Goal: Task Accomplishment & Management: Manage account settings

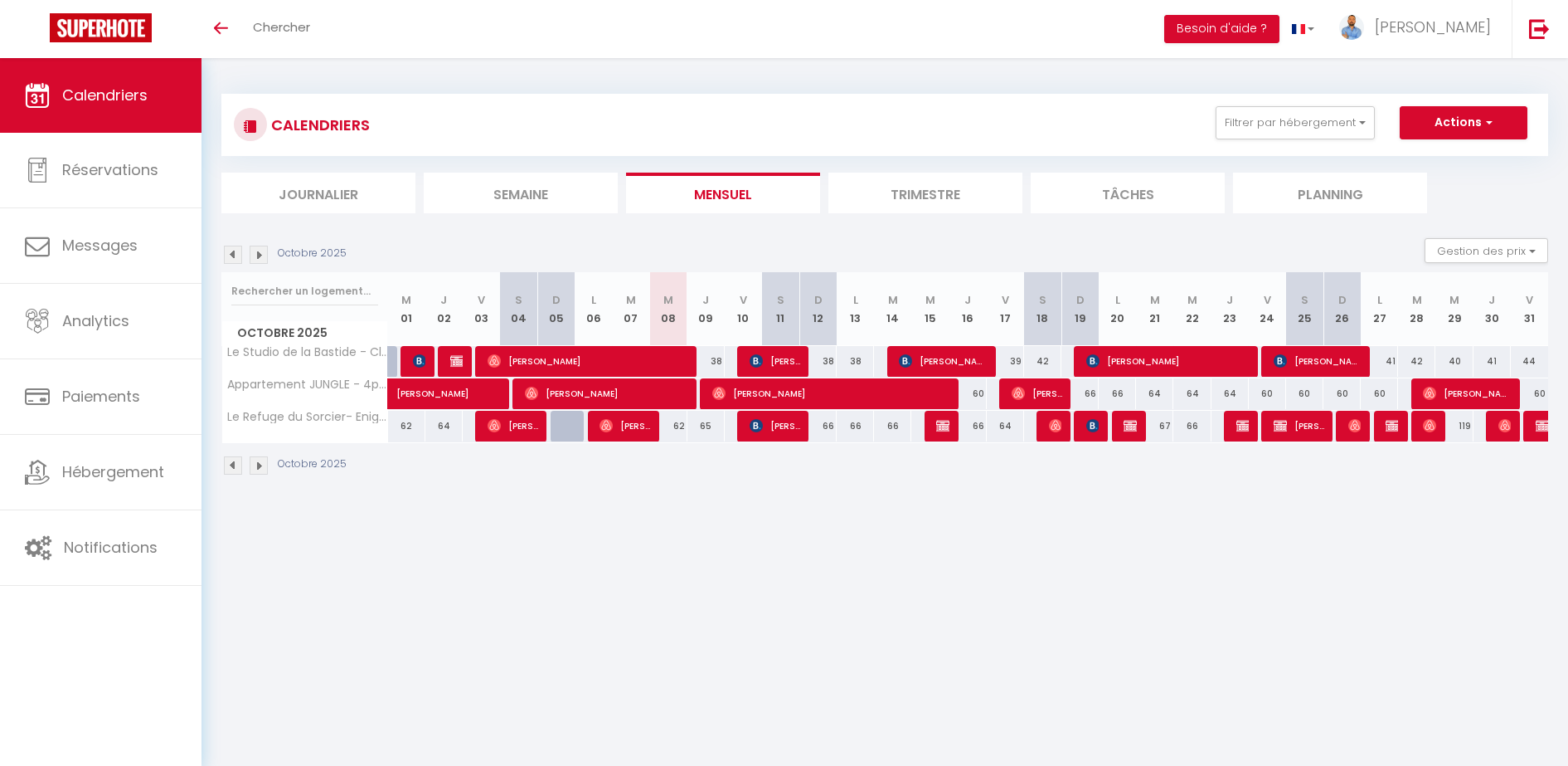
click at [230, 254] on img at bounding box center [232, 254] width 18 height 18
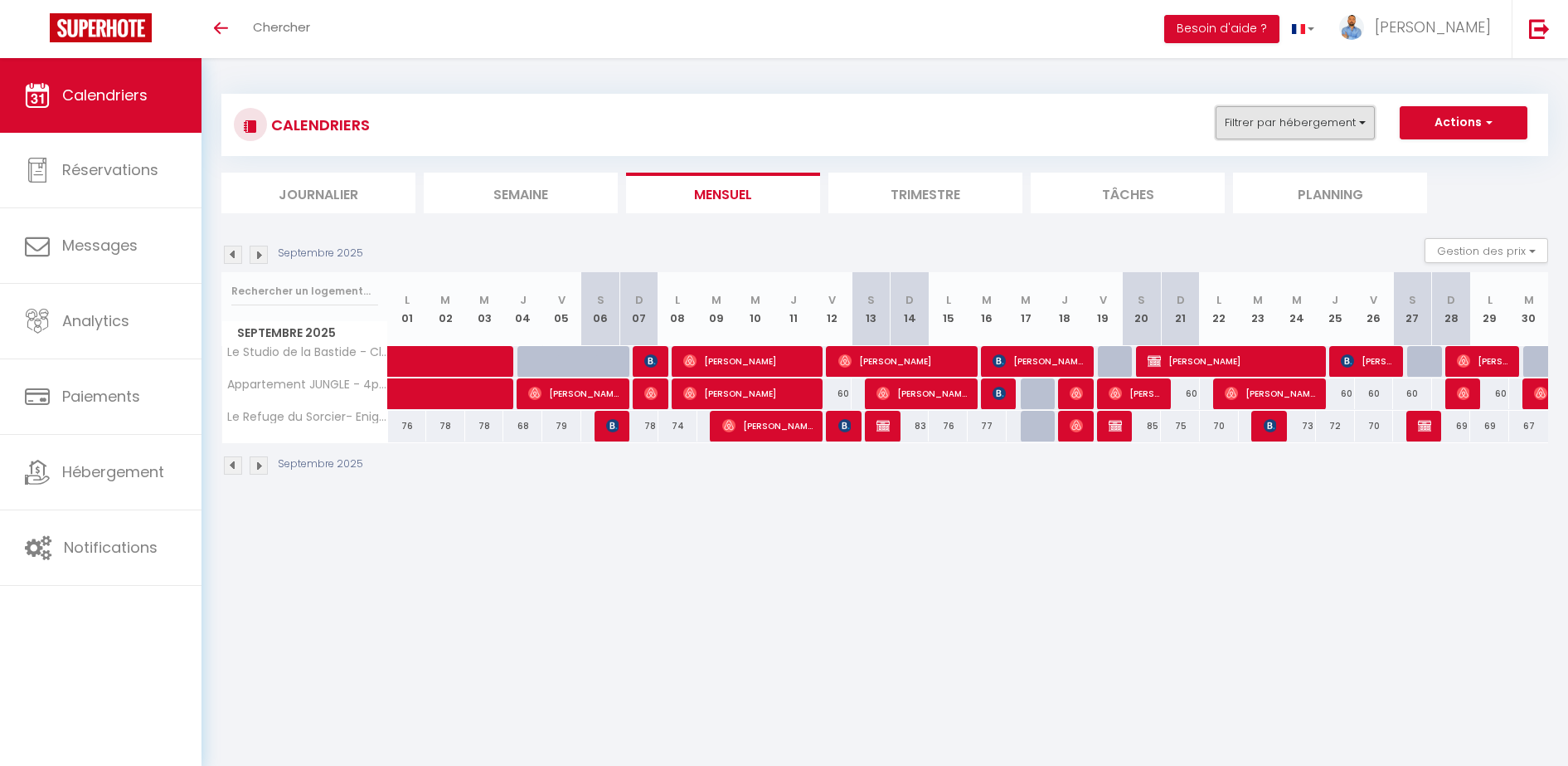
click at [1368, 133] on button "Filtrer par hébergement" at bounding box center [1296, 123] width 159 height 33
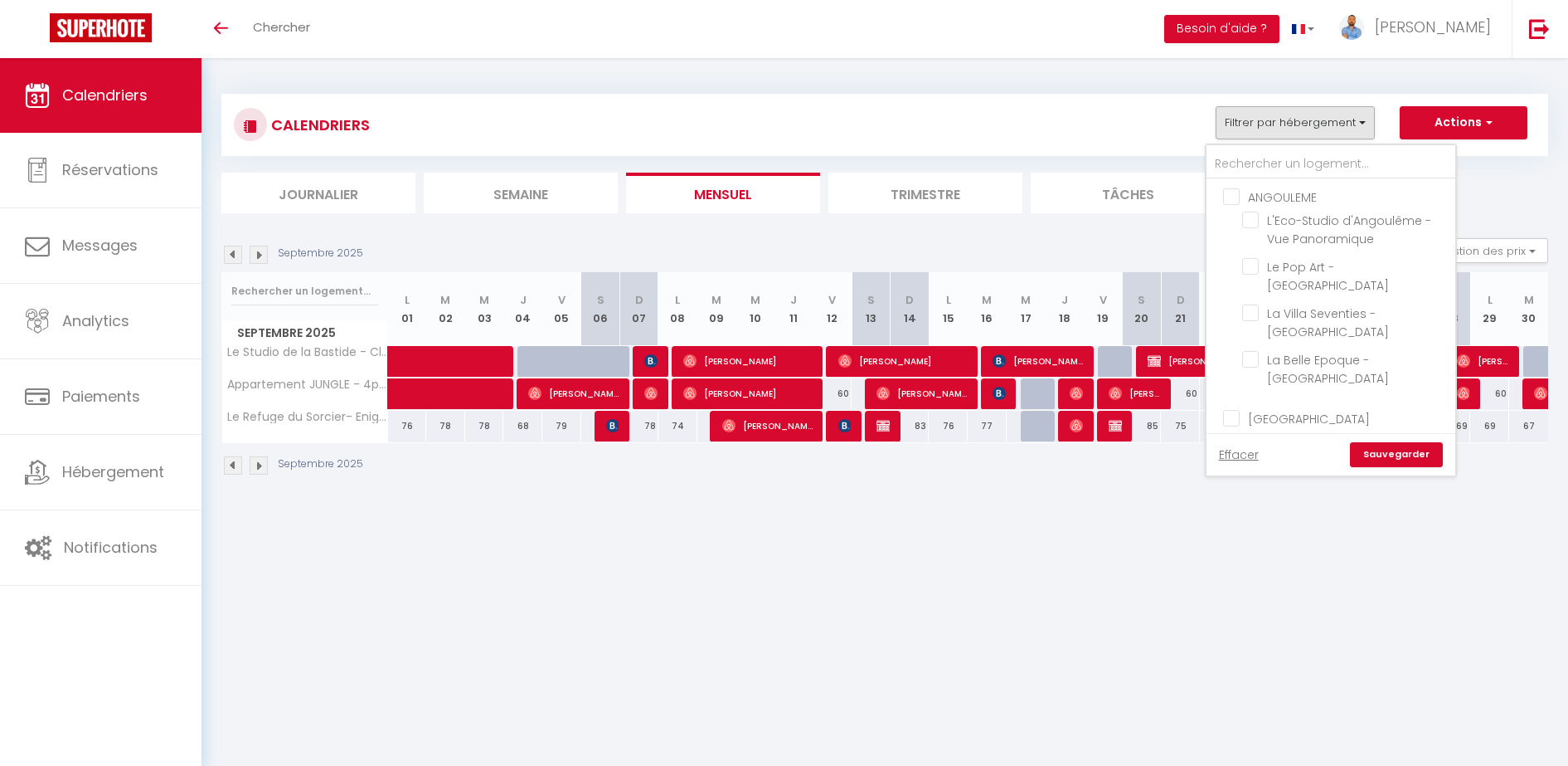
click at [1303, 198] on input "ANGOULEME" at bounding box center [1347, 195] width 249 height 16
checkbox input "true"
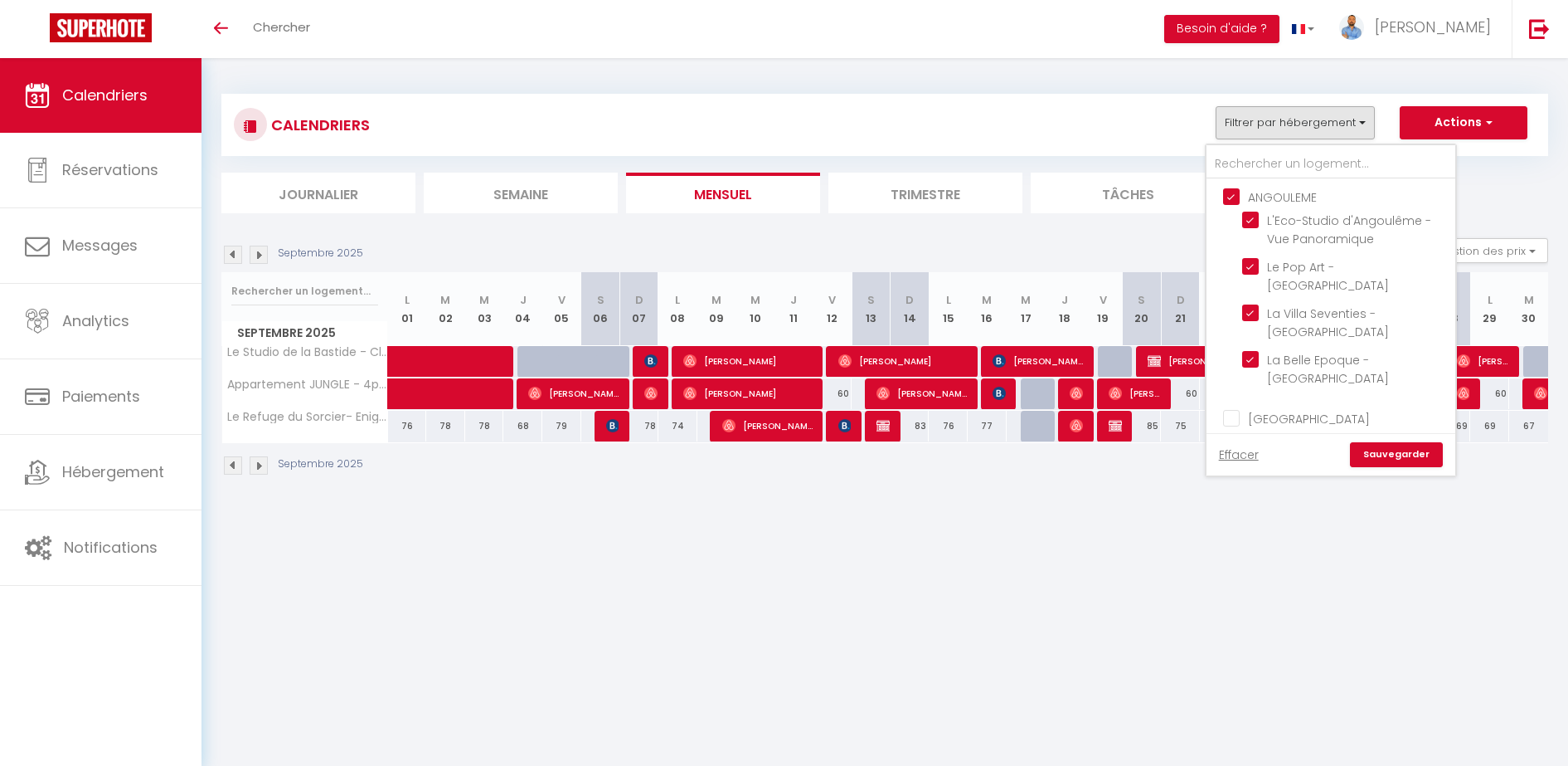
checkbox input "true"
checkbox input "false"
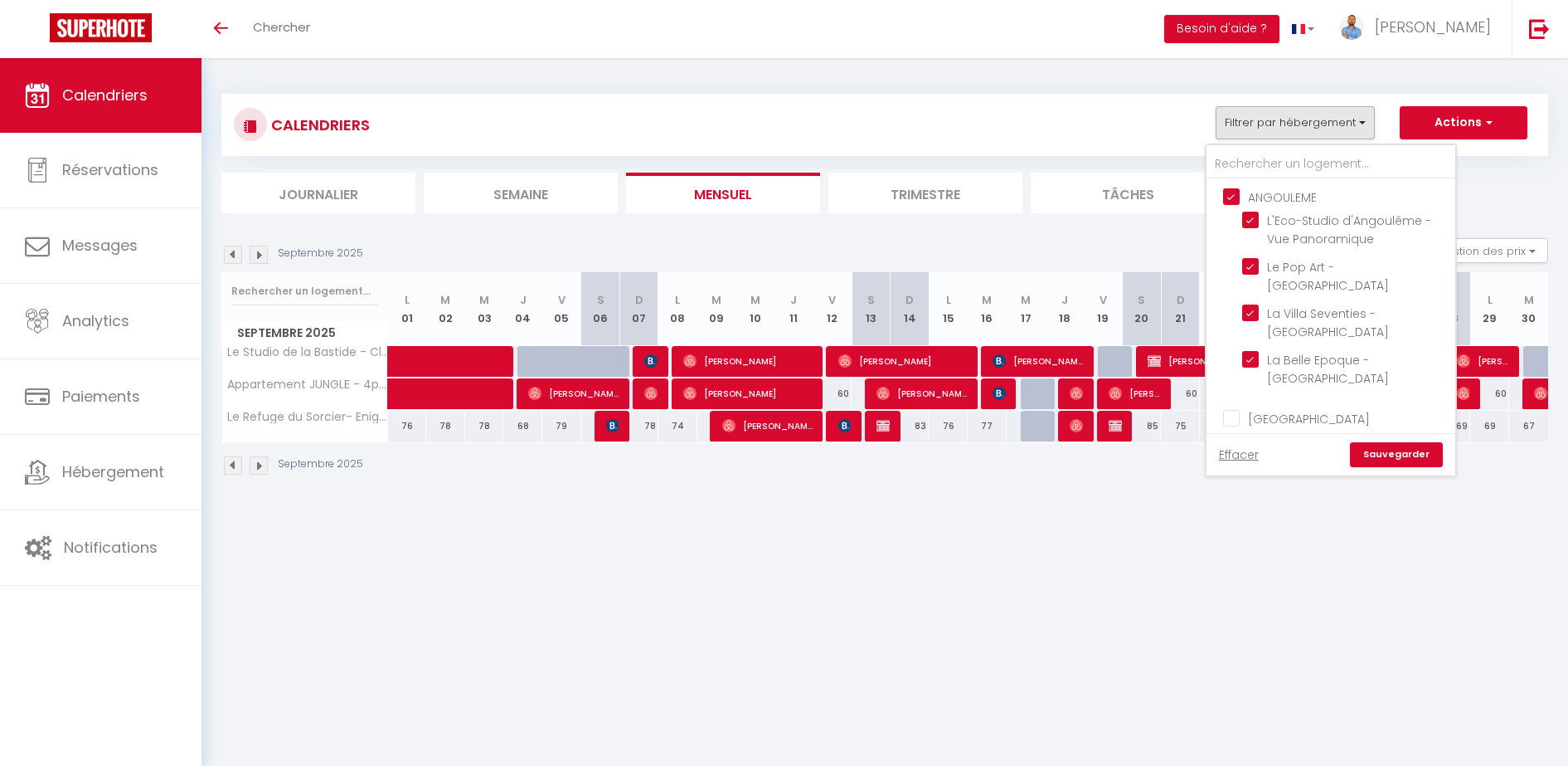
checkbox input "false"
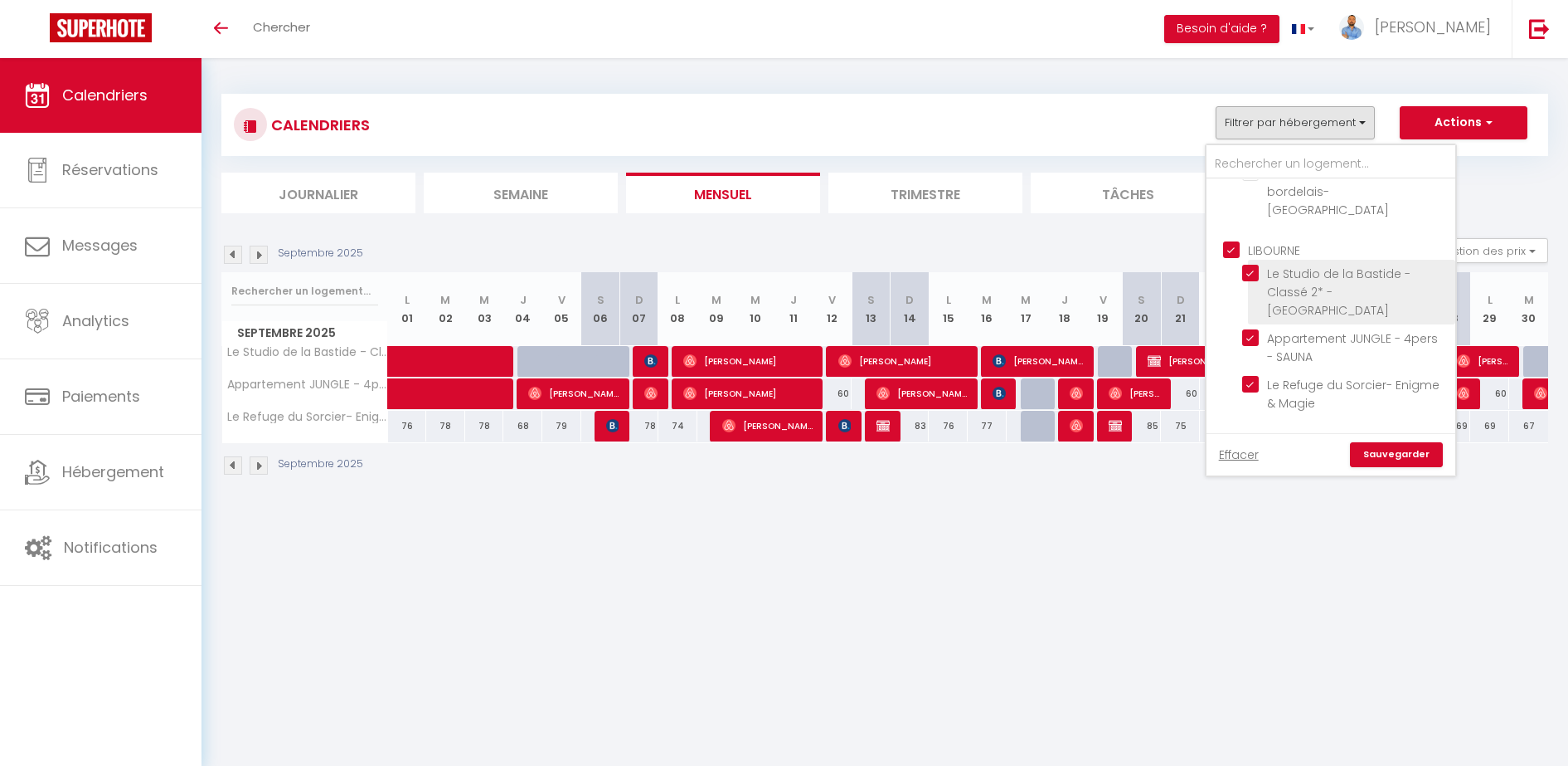
scroll to position [400, 0]
click at [1235, 238] on input "LIBOURNE" at bounding box center [1347, 246] width 249 height 16
checkbox input "false"
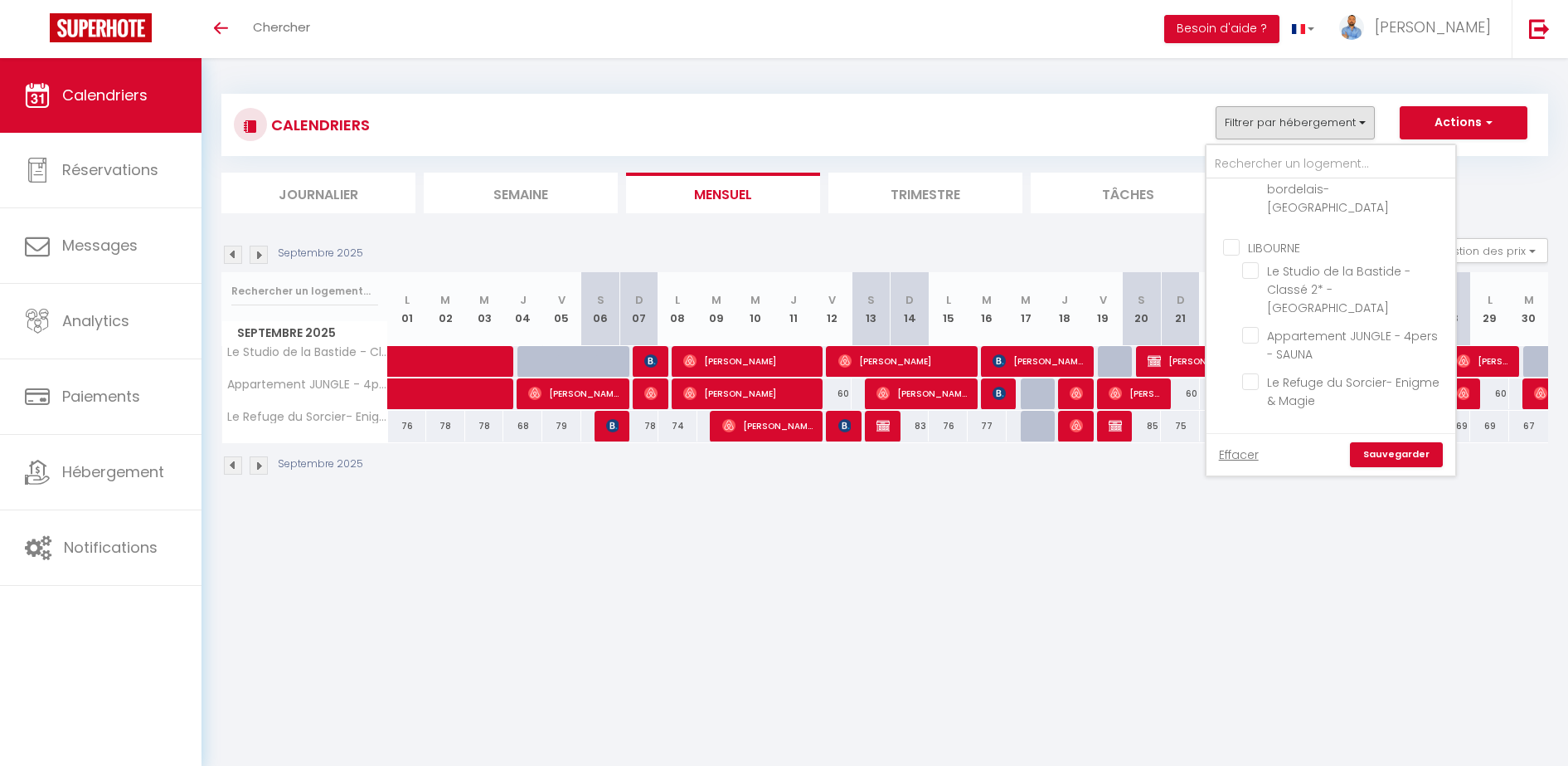
checkbox input "false"
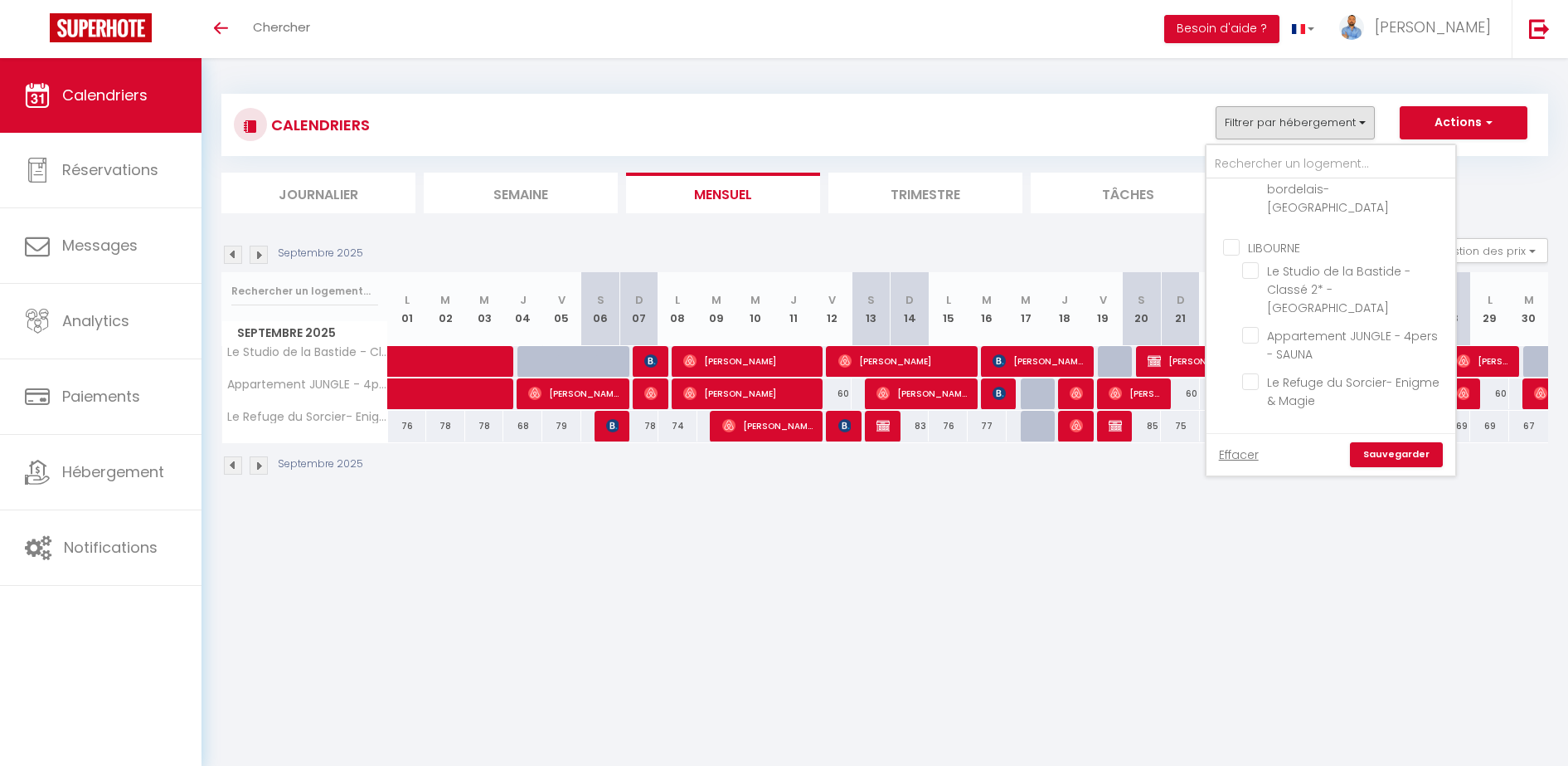
checkbox input "false"
click at [1396, 451] on link "Sauvegarder" at bounding box center [1396, 454] width 93 height 25
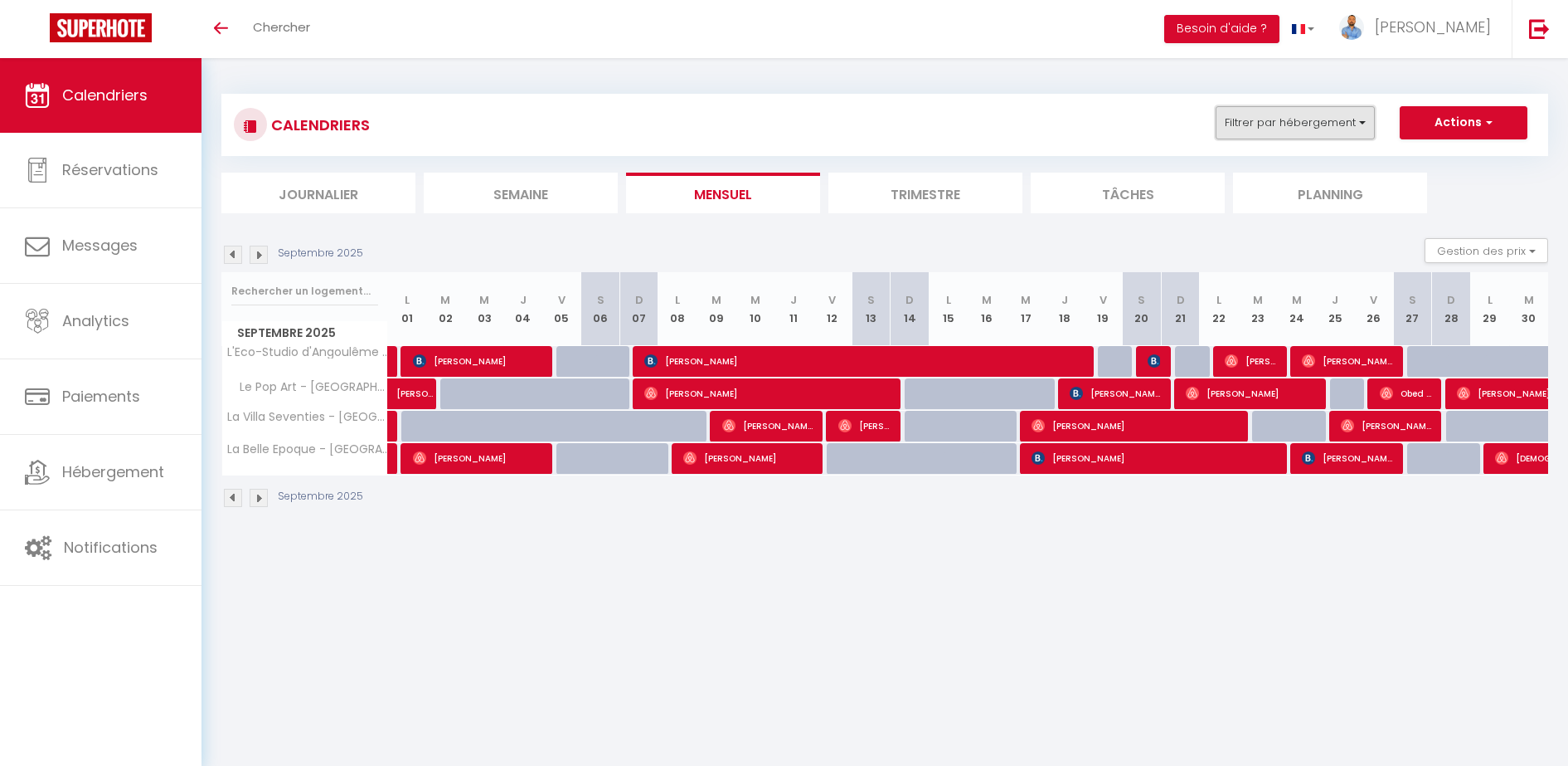
click at [1351, 135] on button "Filtrer par hébergement" at bounding box center [1296, 123] width 159 height 33
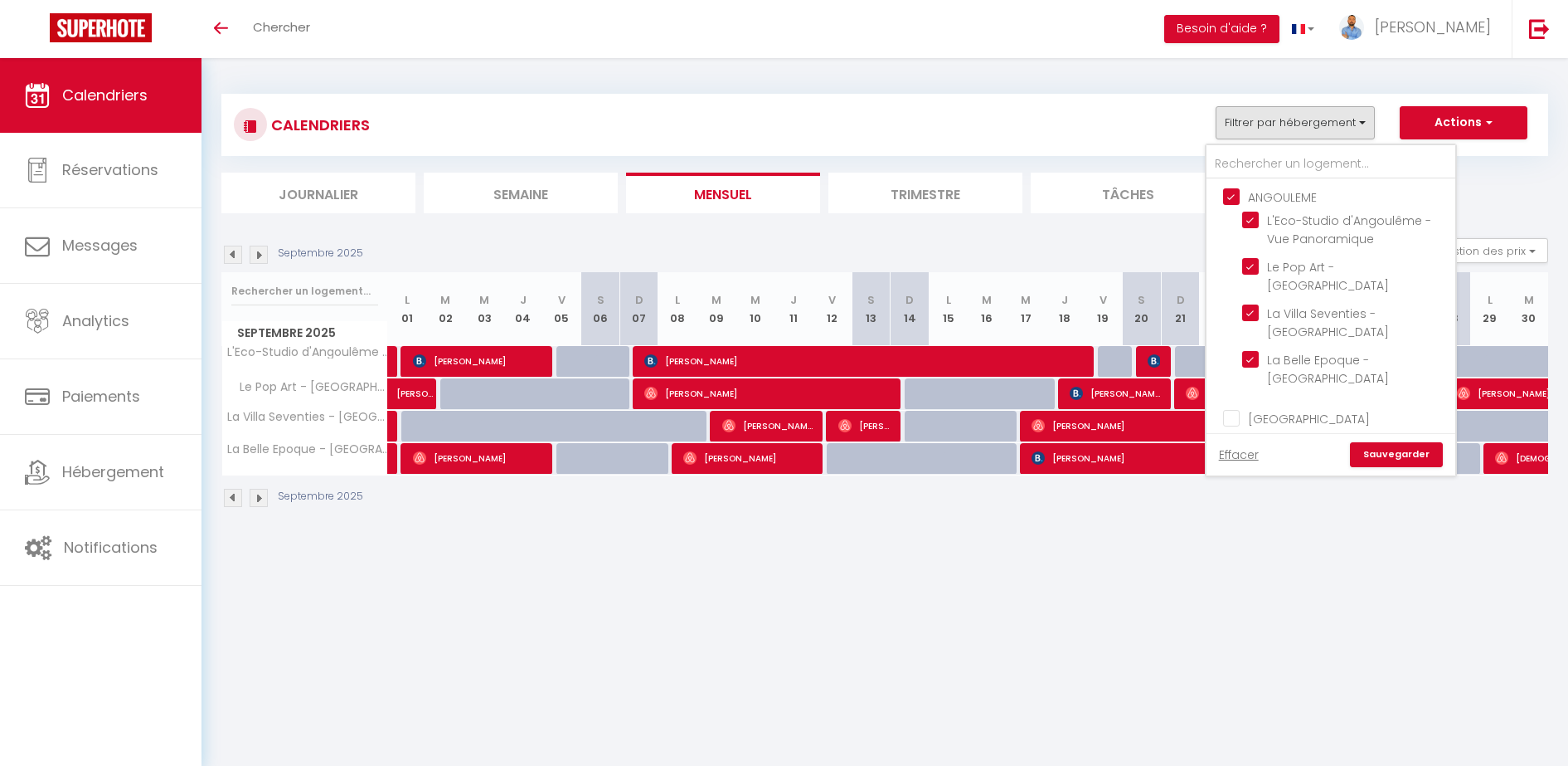
click at [1097, 689] on body "🟢 Des questions ou besoin d'assistance pour la migration AirBnB? Prenez rdv >>>…" at bounding box center [784, 441] width 1568 height 766
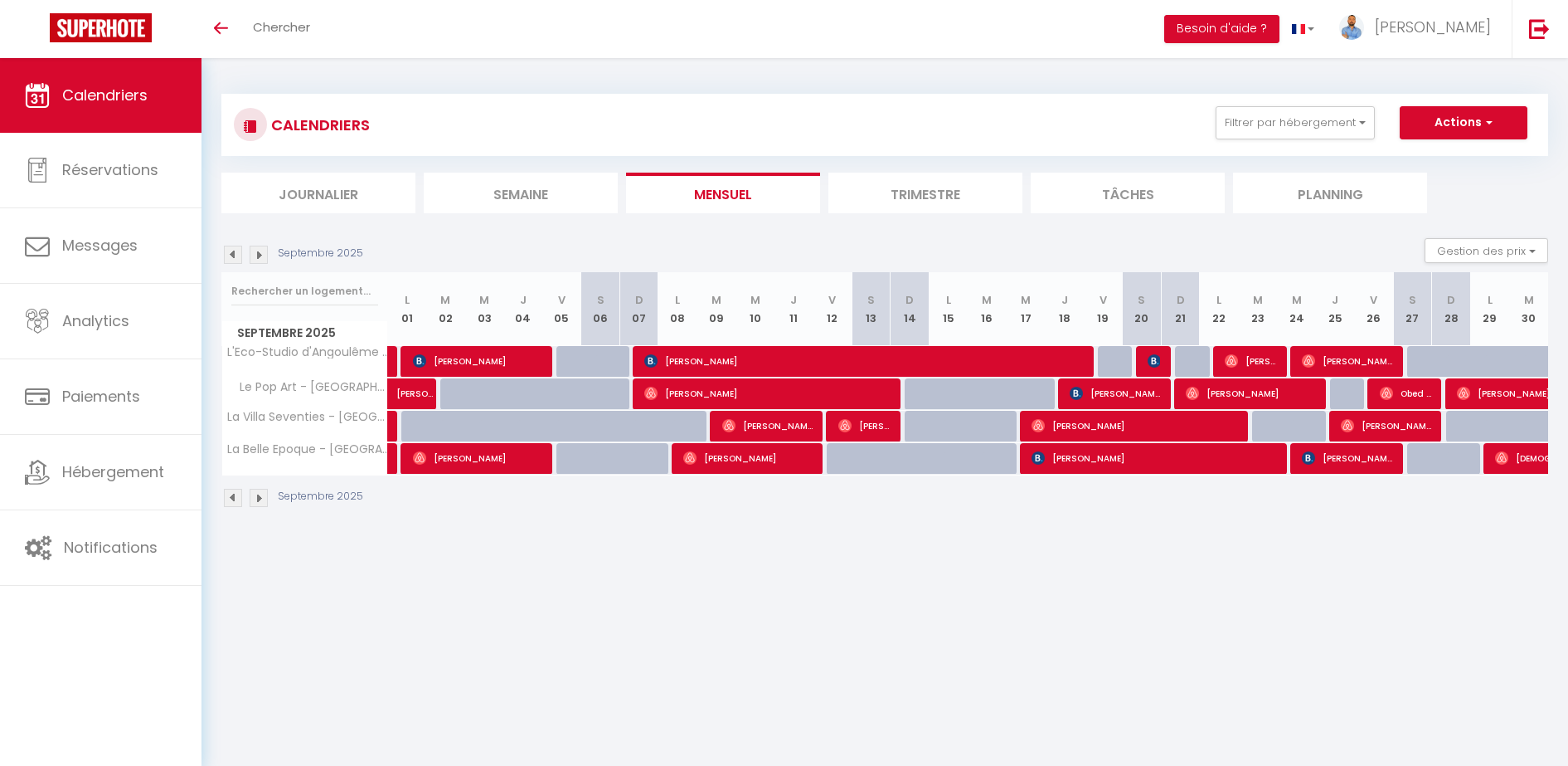
click at [257, 256] on img at bounding box center [258, 254] width 18 height 18
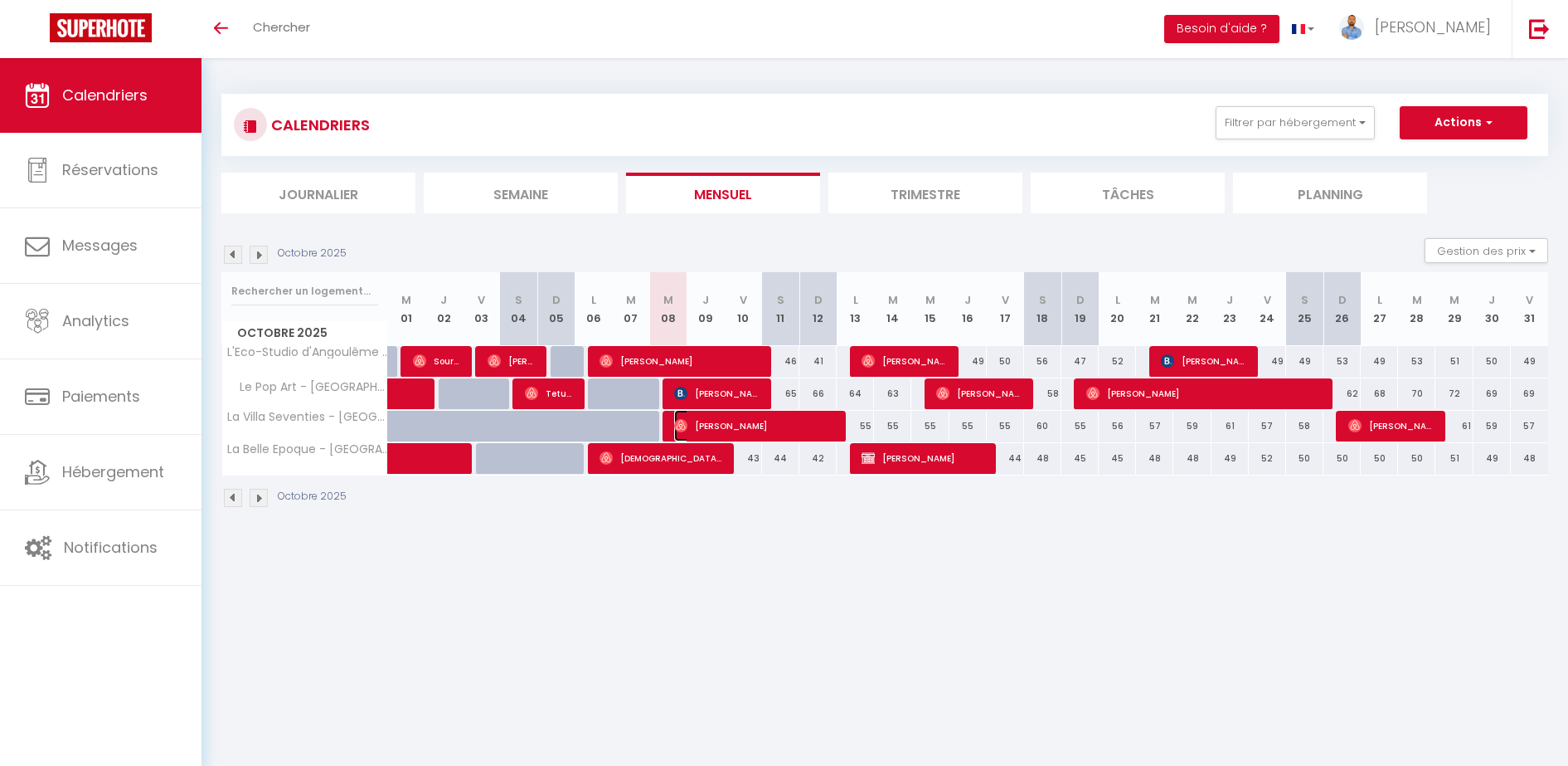
click at [698, 427] on span "[PERSON_NAME]" at bounding box center [755, 425] width 162 height 31
select select "OK"
select select "0"
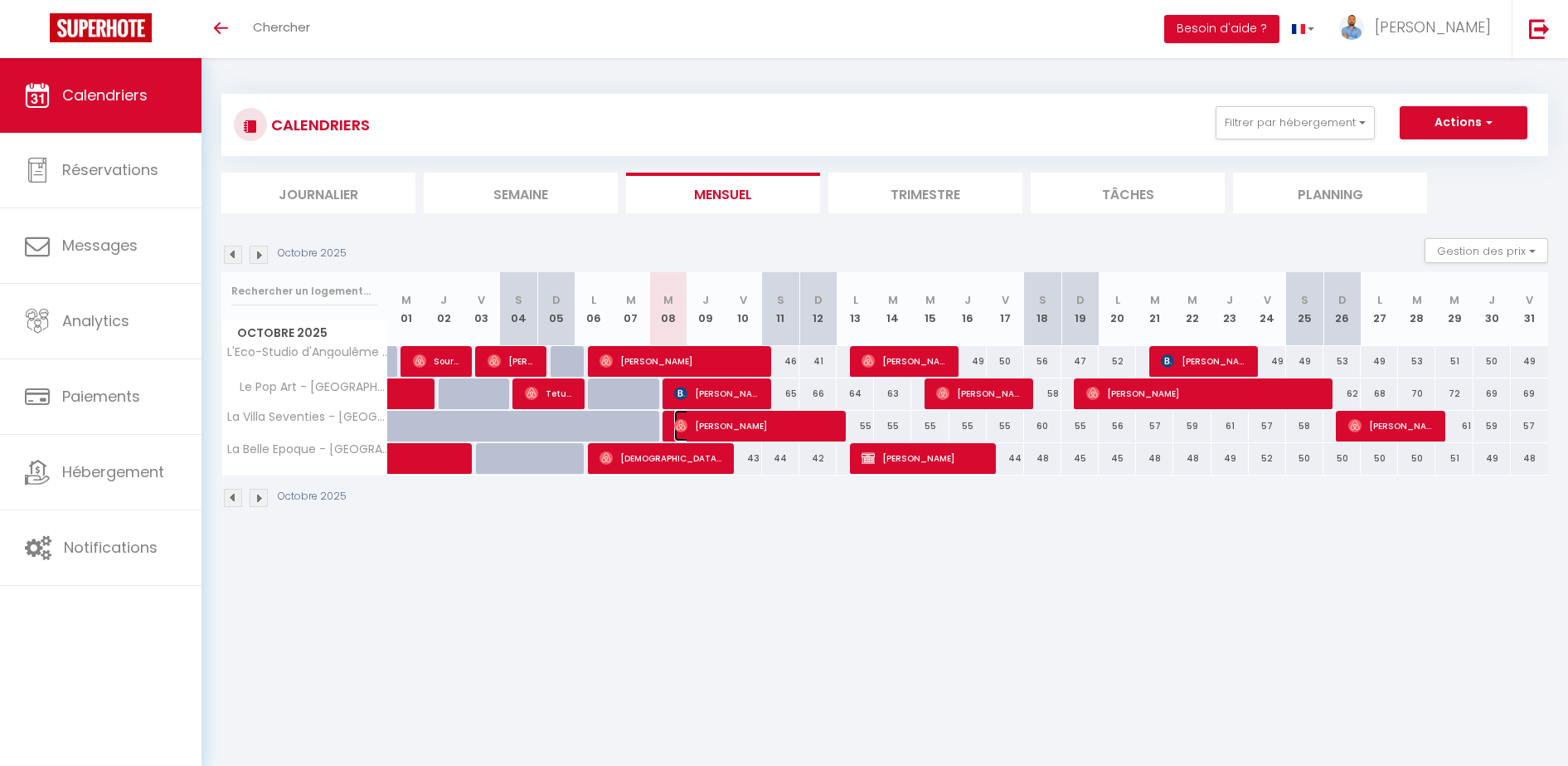
select select "1"
select select
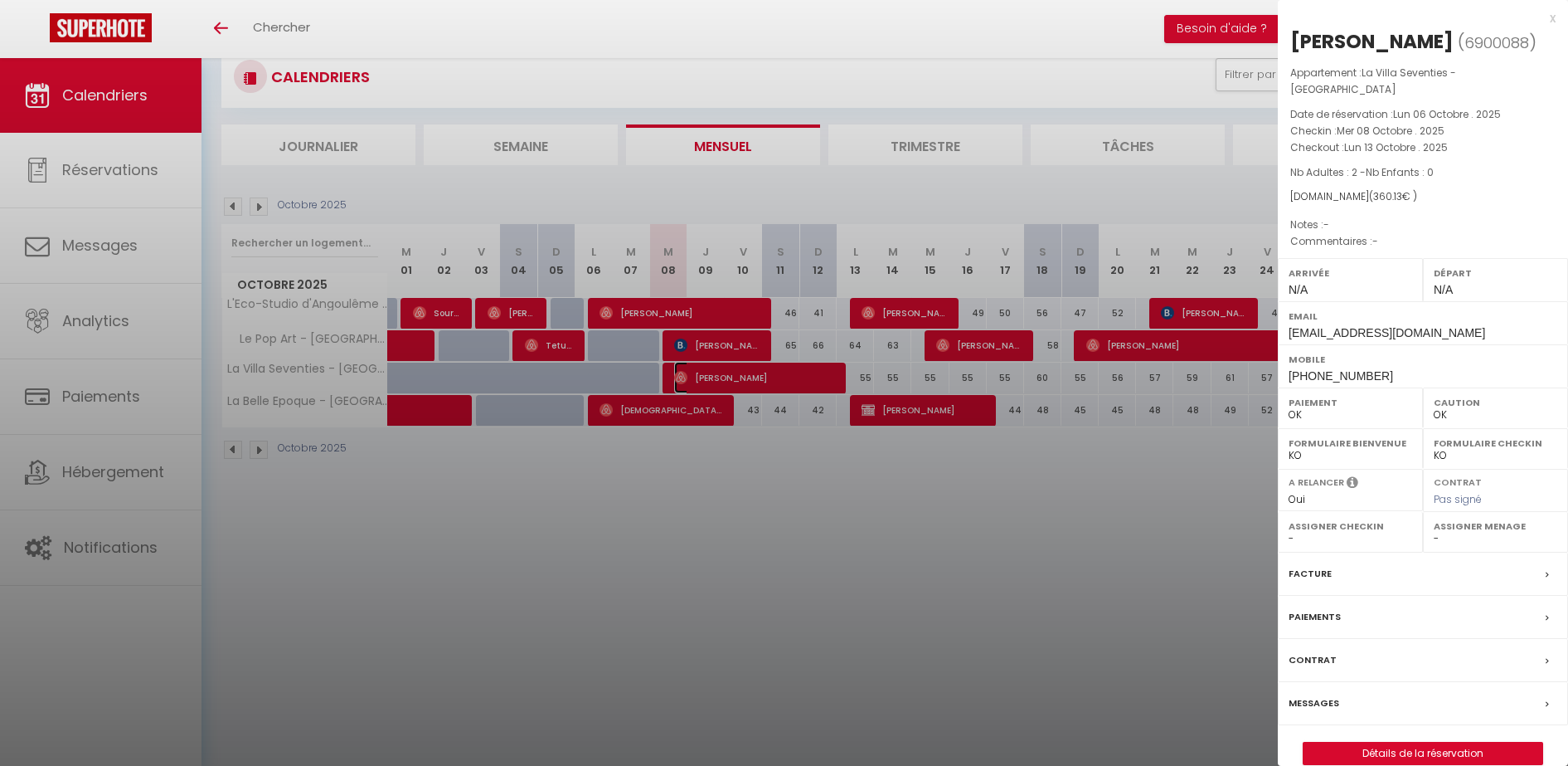
scroll to position [58, 0]
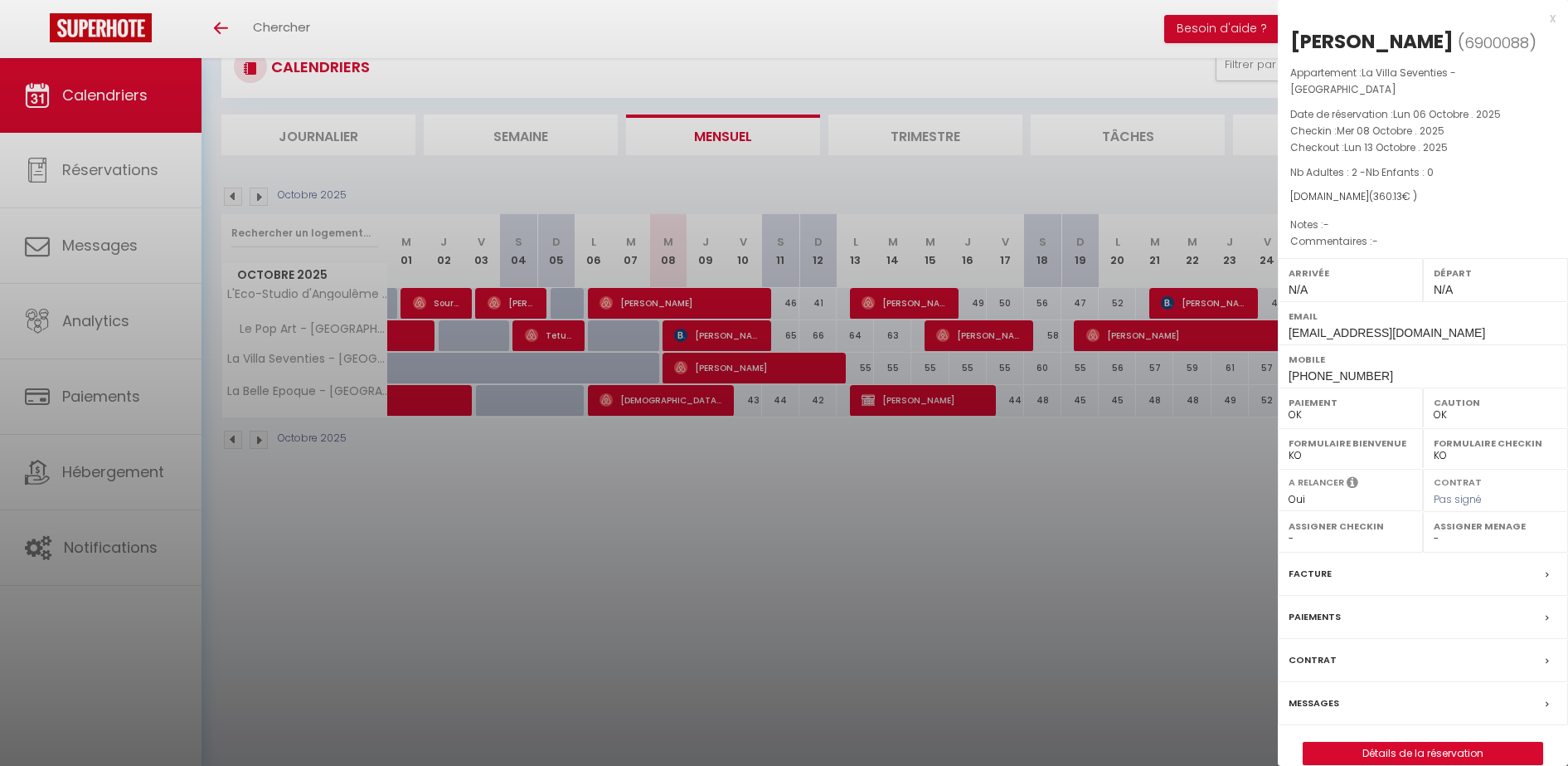
click at [1313, 711] on label "Messages" at bounding box center [1314, 703] width 50 height 17
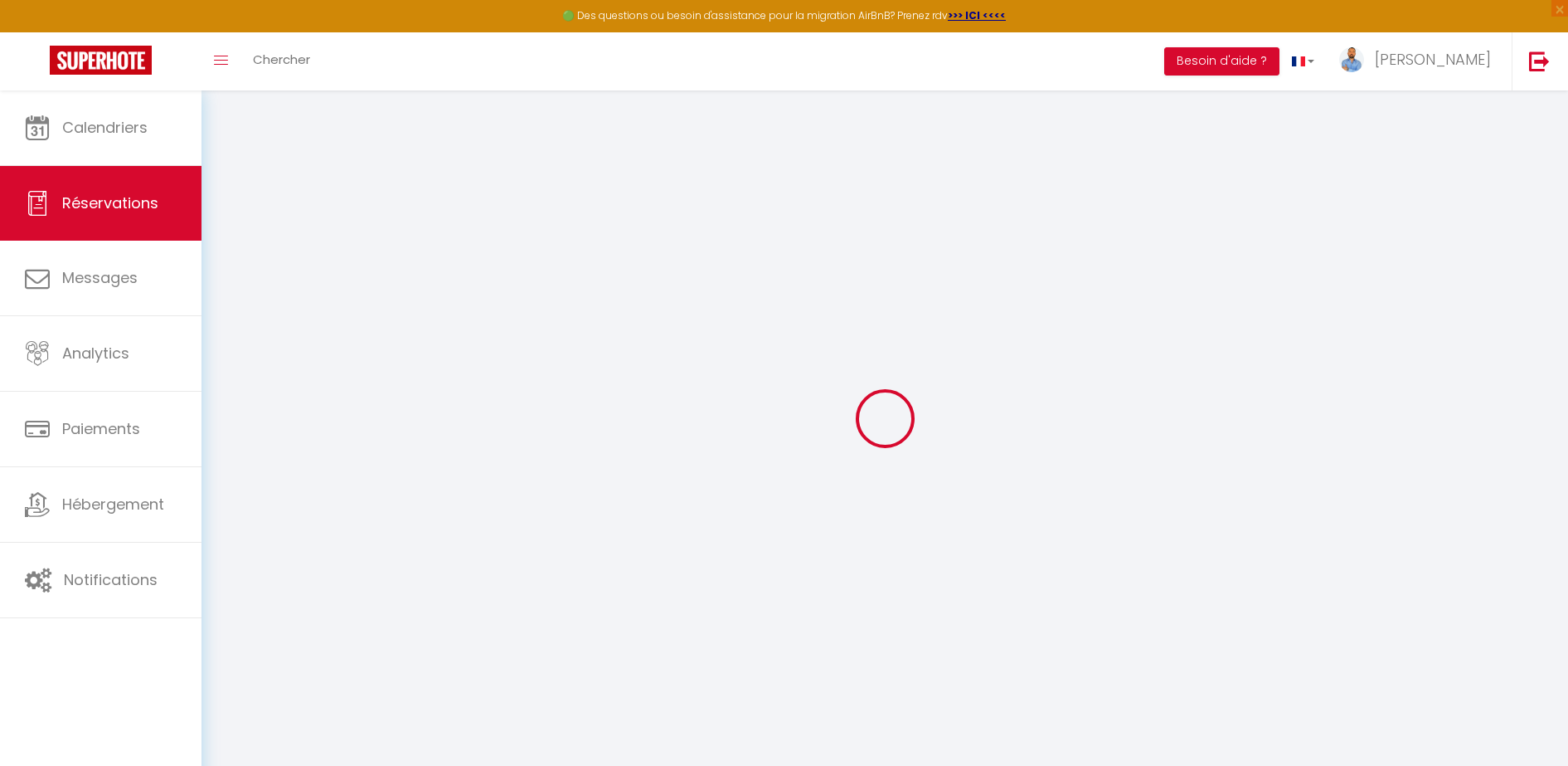
type input "[DEMOGRAPHIC_DATA]"
type input "Talhaoui"
type input "[EMAIL_ADDRESS][DOMAIN_NAME]"
type input "[PHONE_NUMBER]"
select select
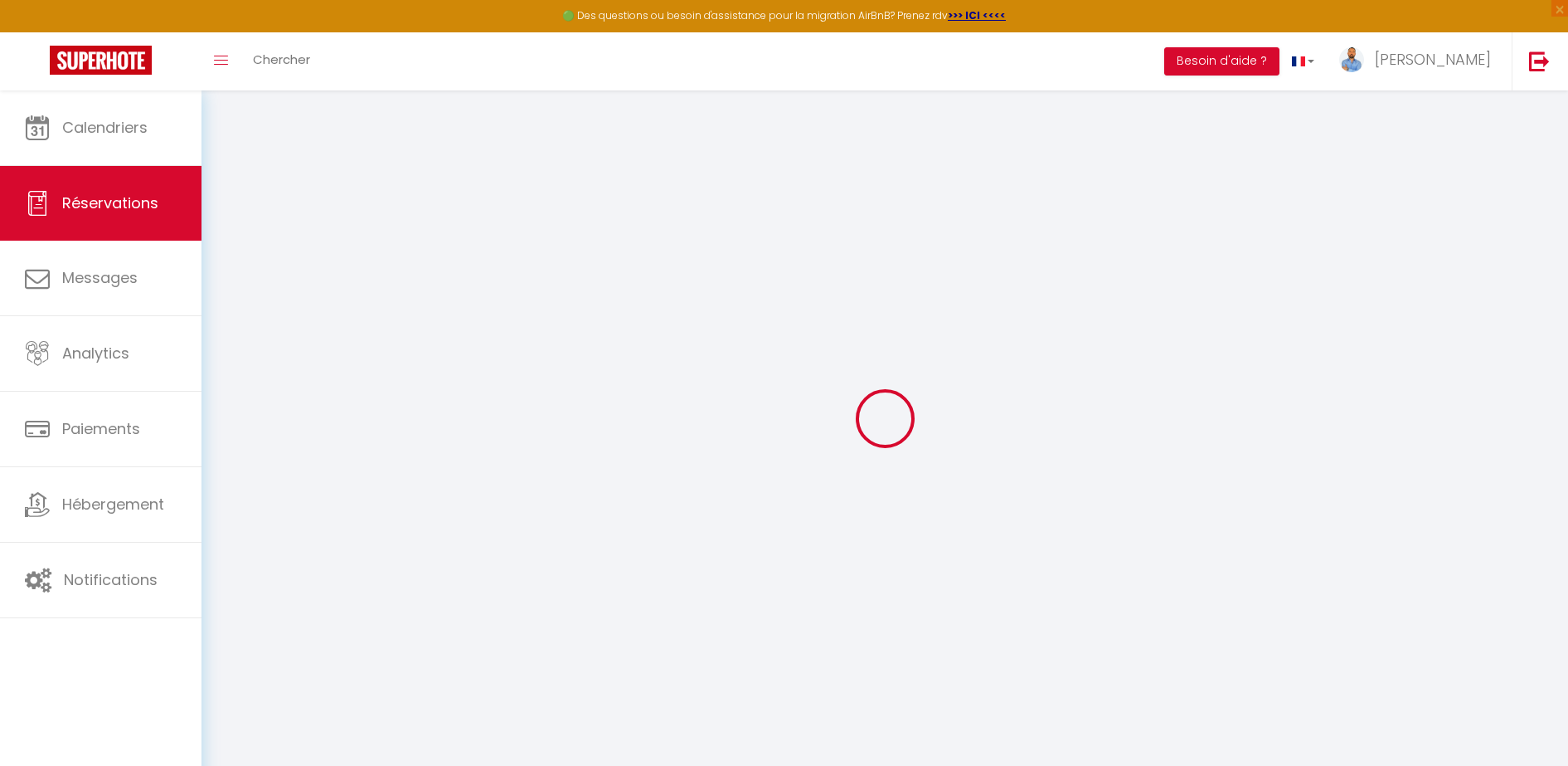
type input "51.75"
select select "56469"
select select "1"
select select
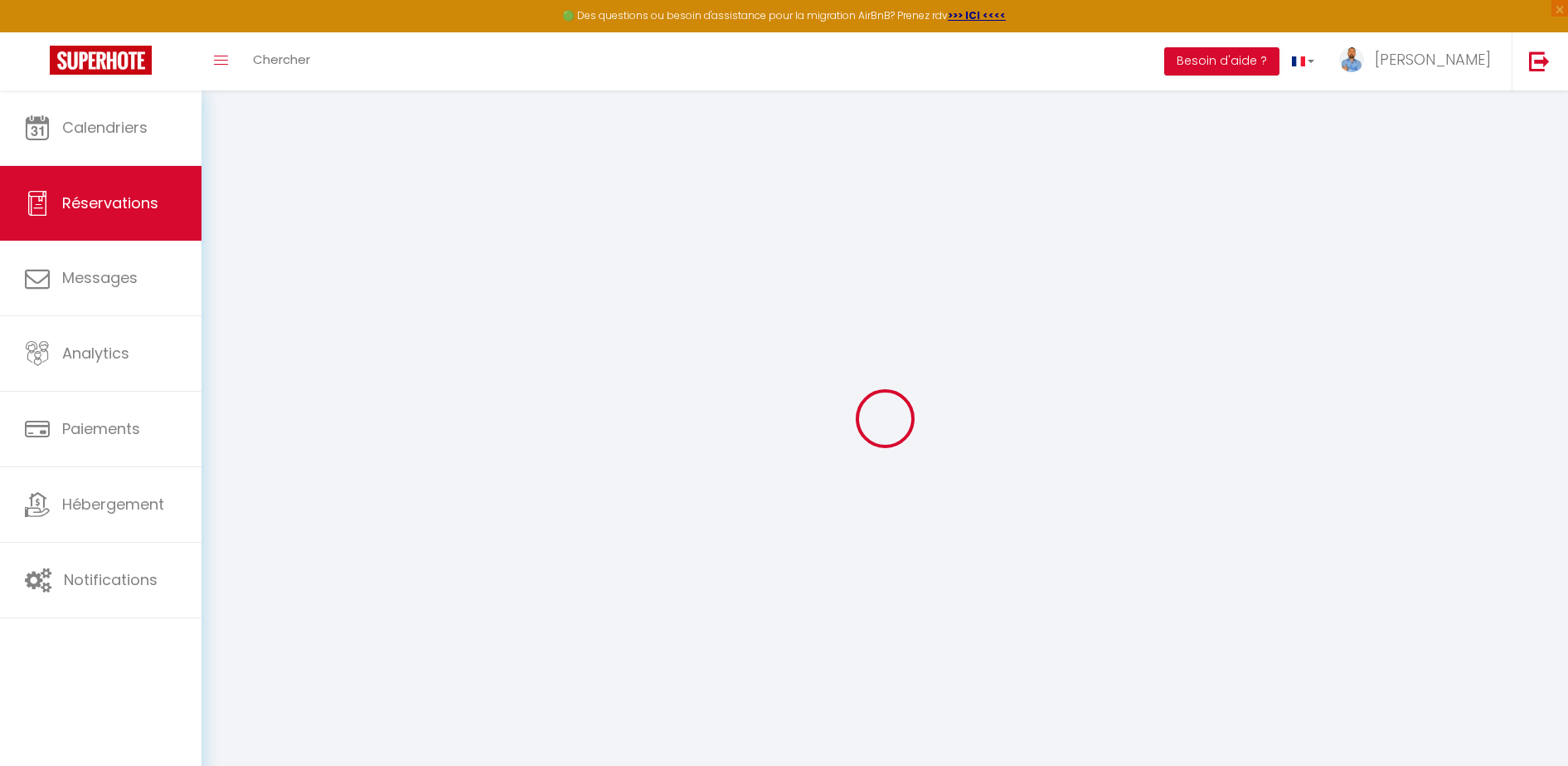
type input "2"
select select "12"
select select
type input "275"
checkbox input "false"
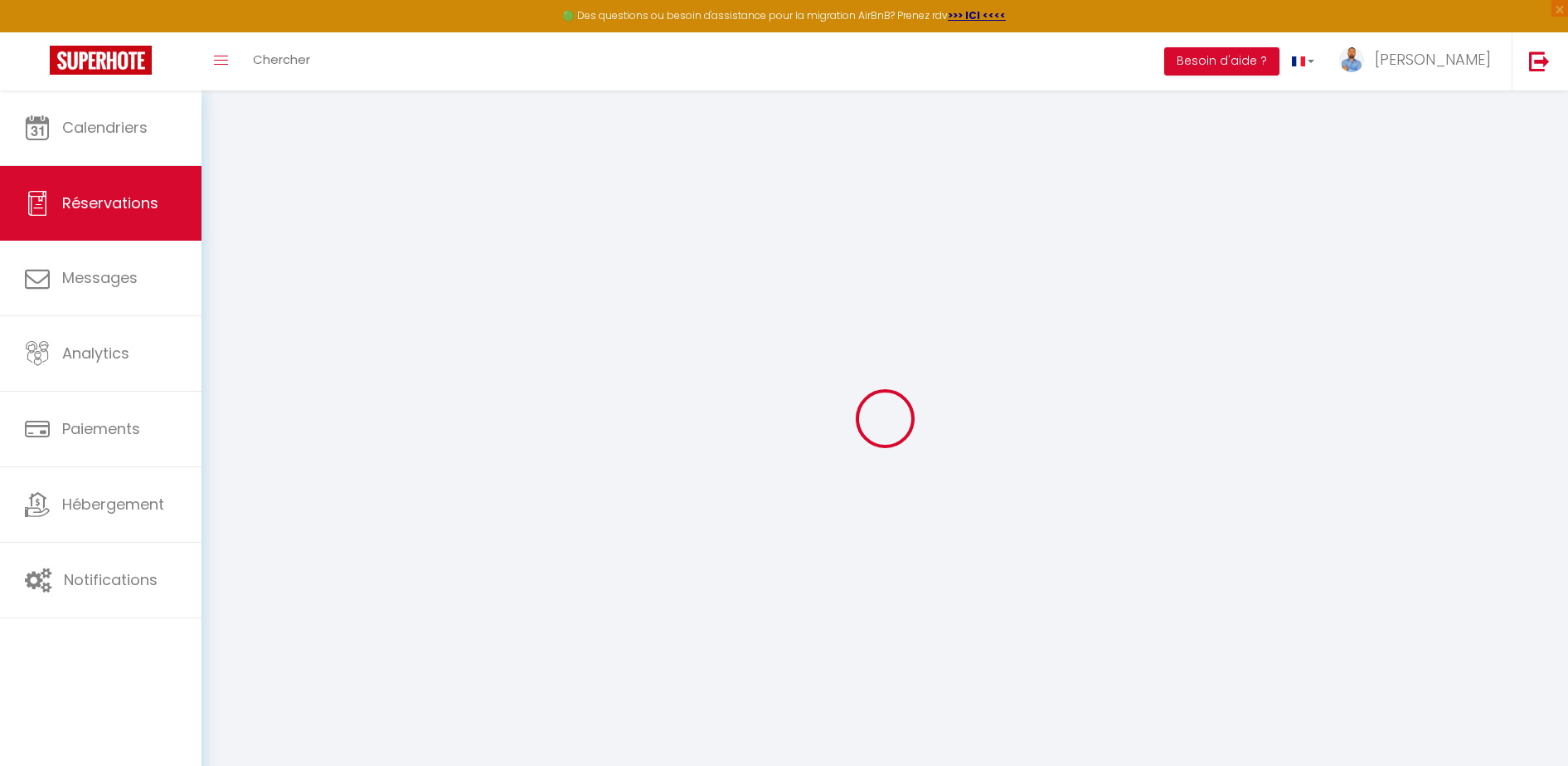
type input "0"
select select "1"
type input "0"
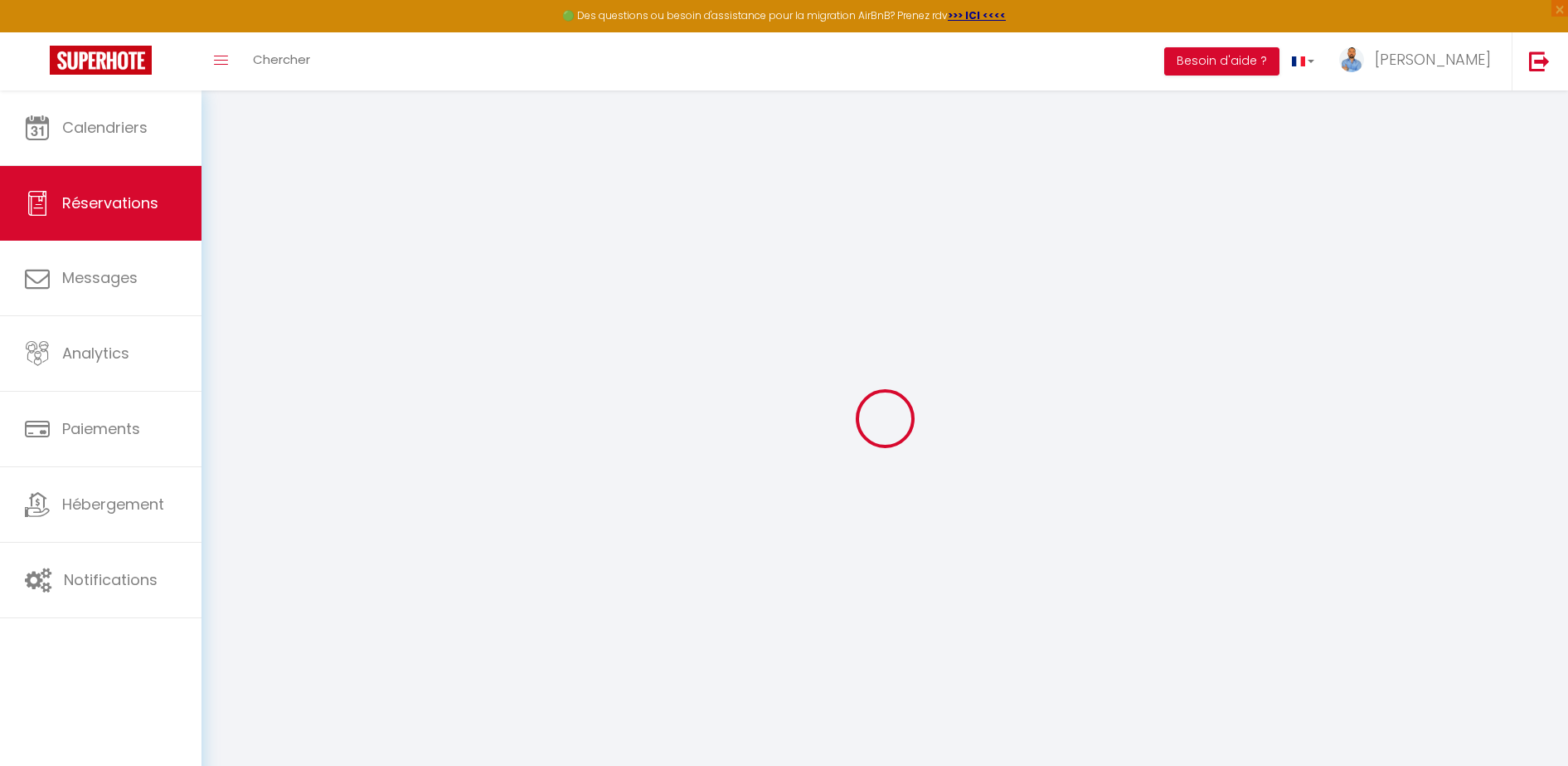
select select
select select "15"
checkbox input "false"
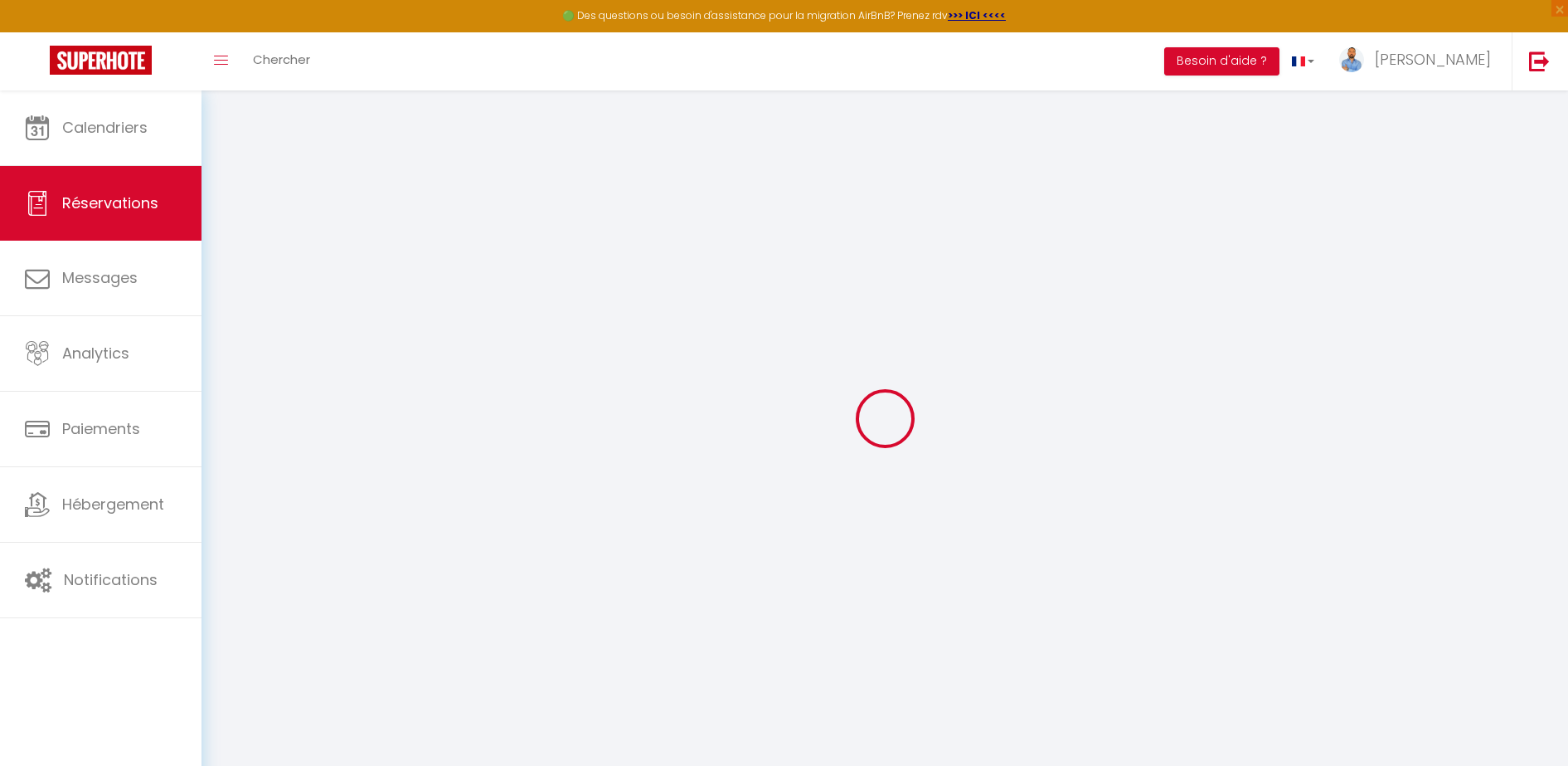
select select
checkbox input "false"
select select
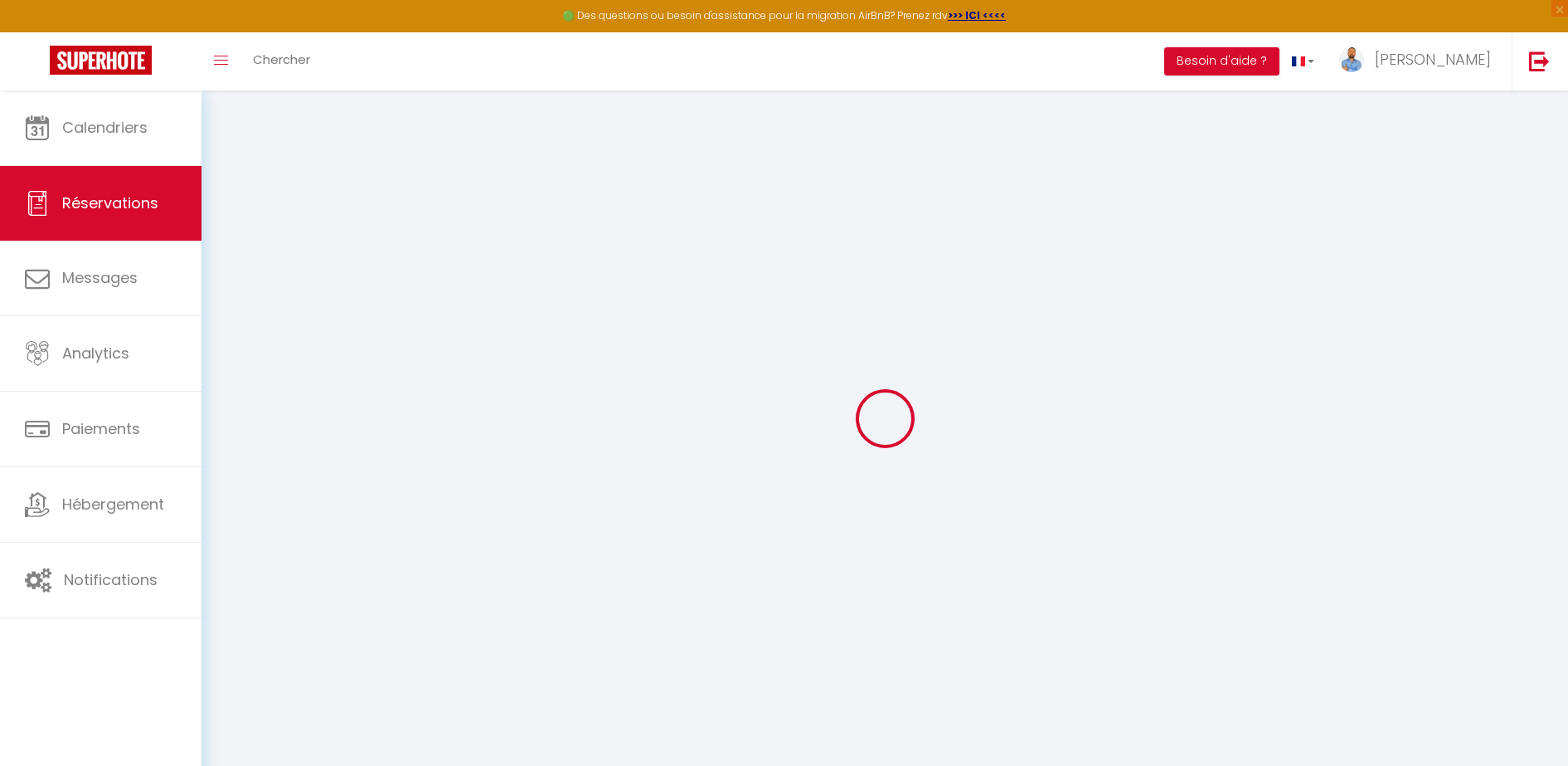
select select
checkbox input "false"
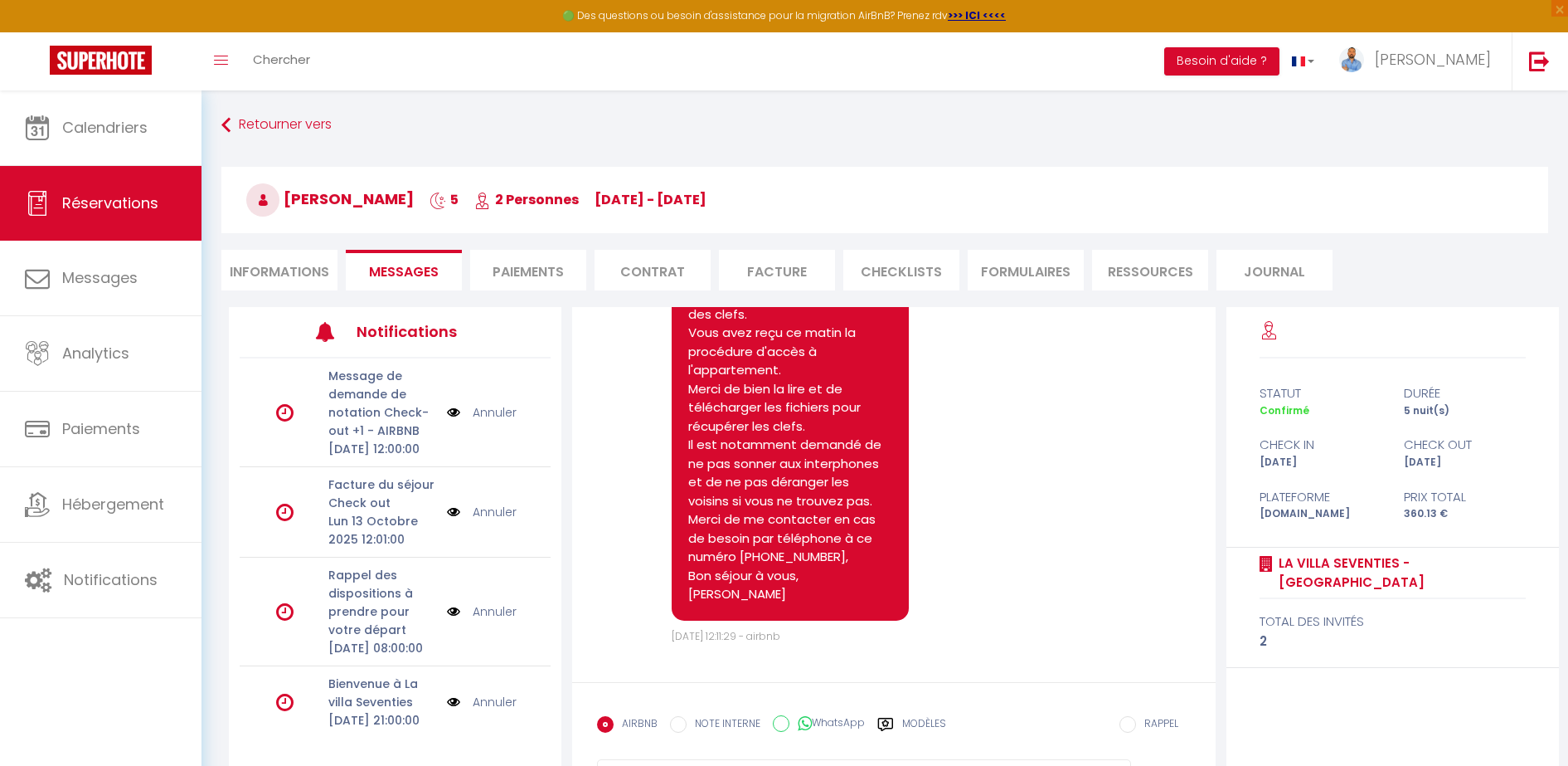
scroll to position [4332, 0]
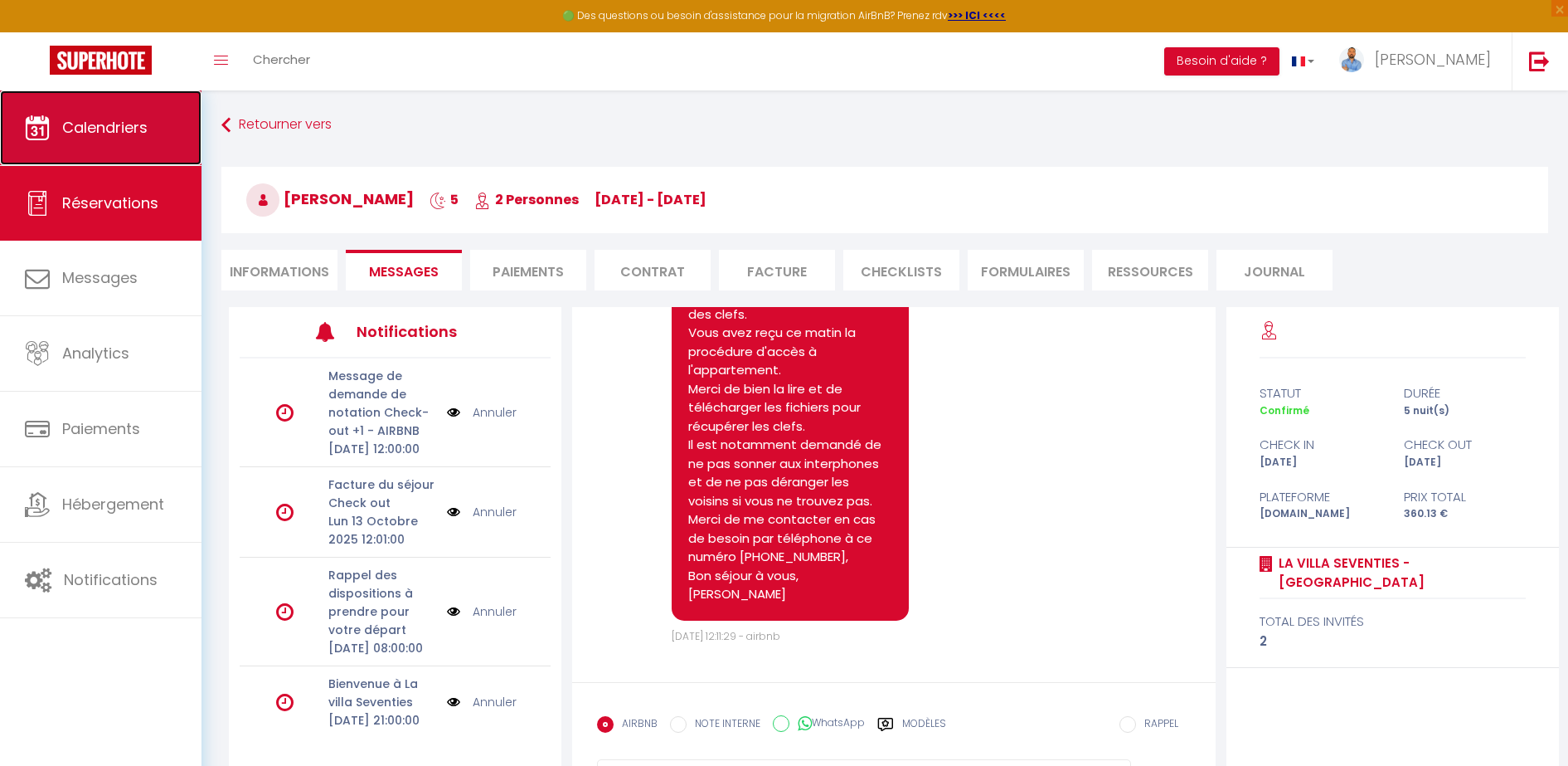
click at [133, 136] on span "Calendriers" at bounding box center [105, 127] width 86 height 21
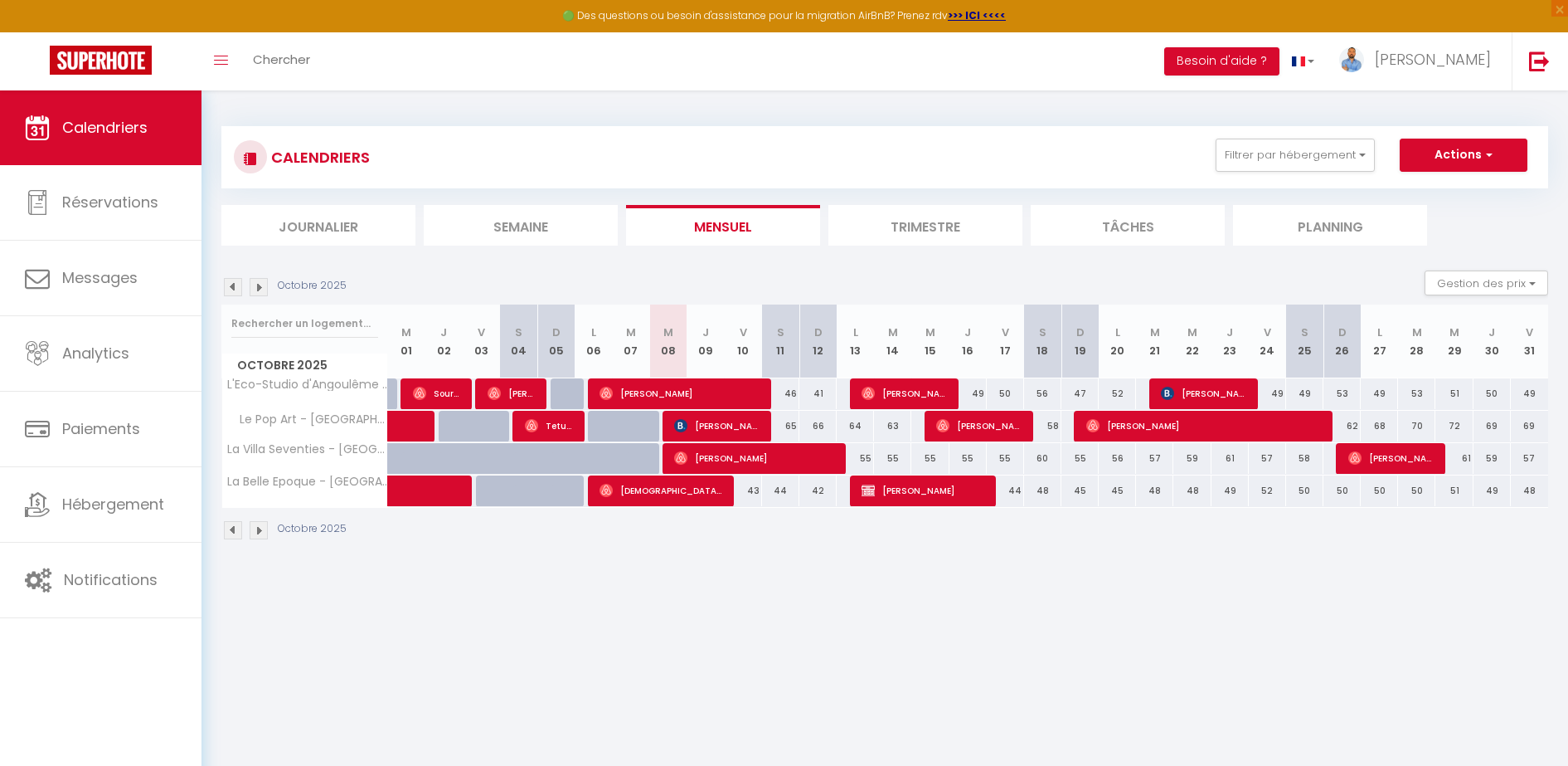
click at [227, 292] on img at bounding box center [232, 287] width 18 height 18
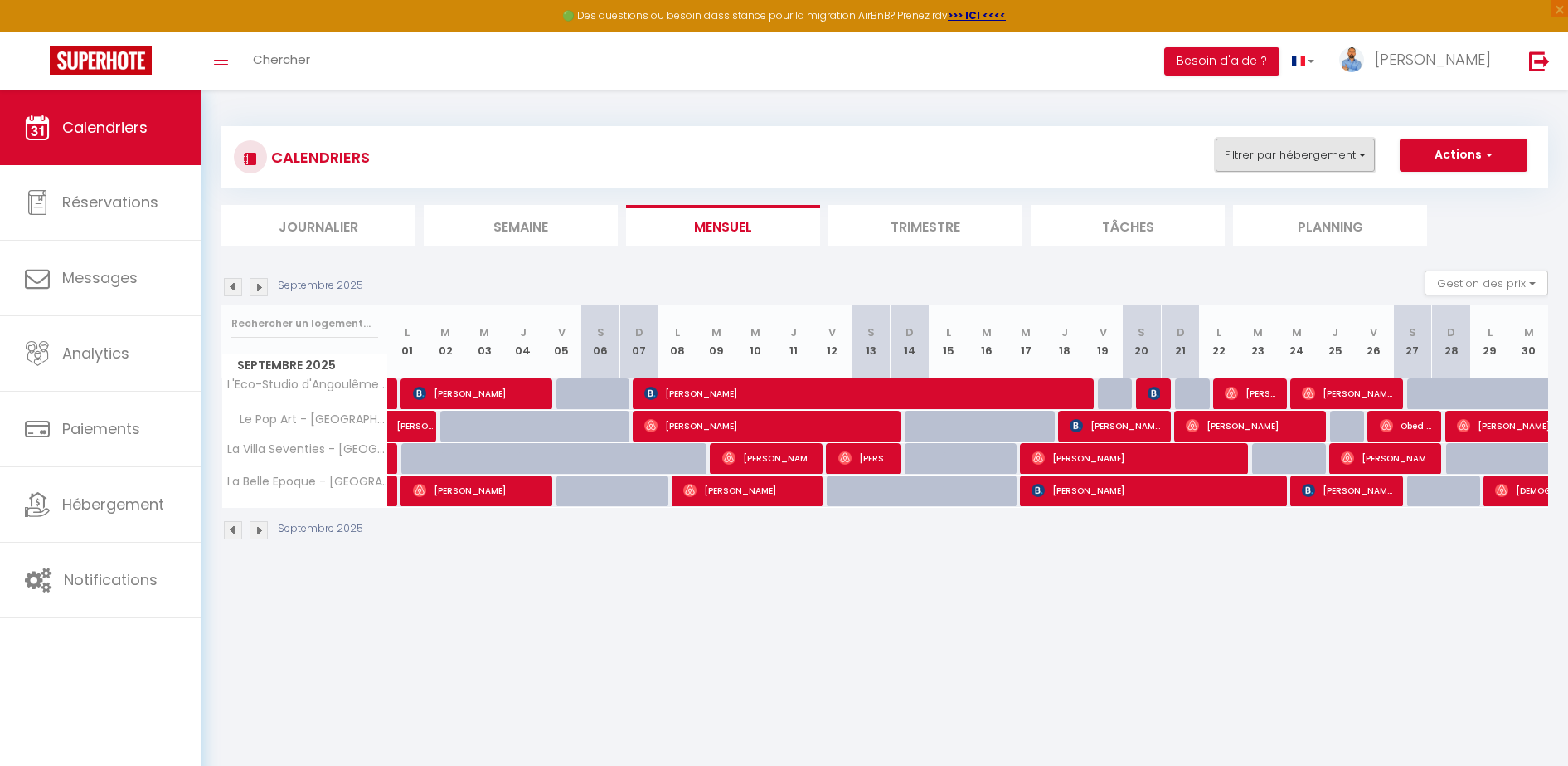
click at [1354, 162] on button "Filtrer par hébergement" at bounding box center [1296, 155] width 159 height 33
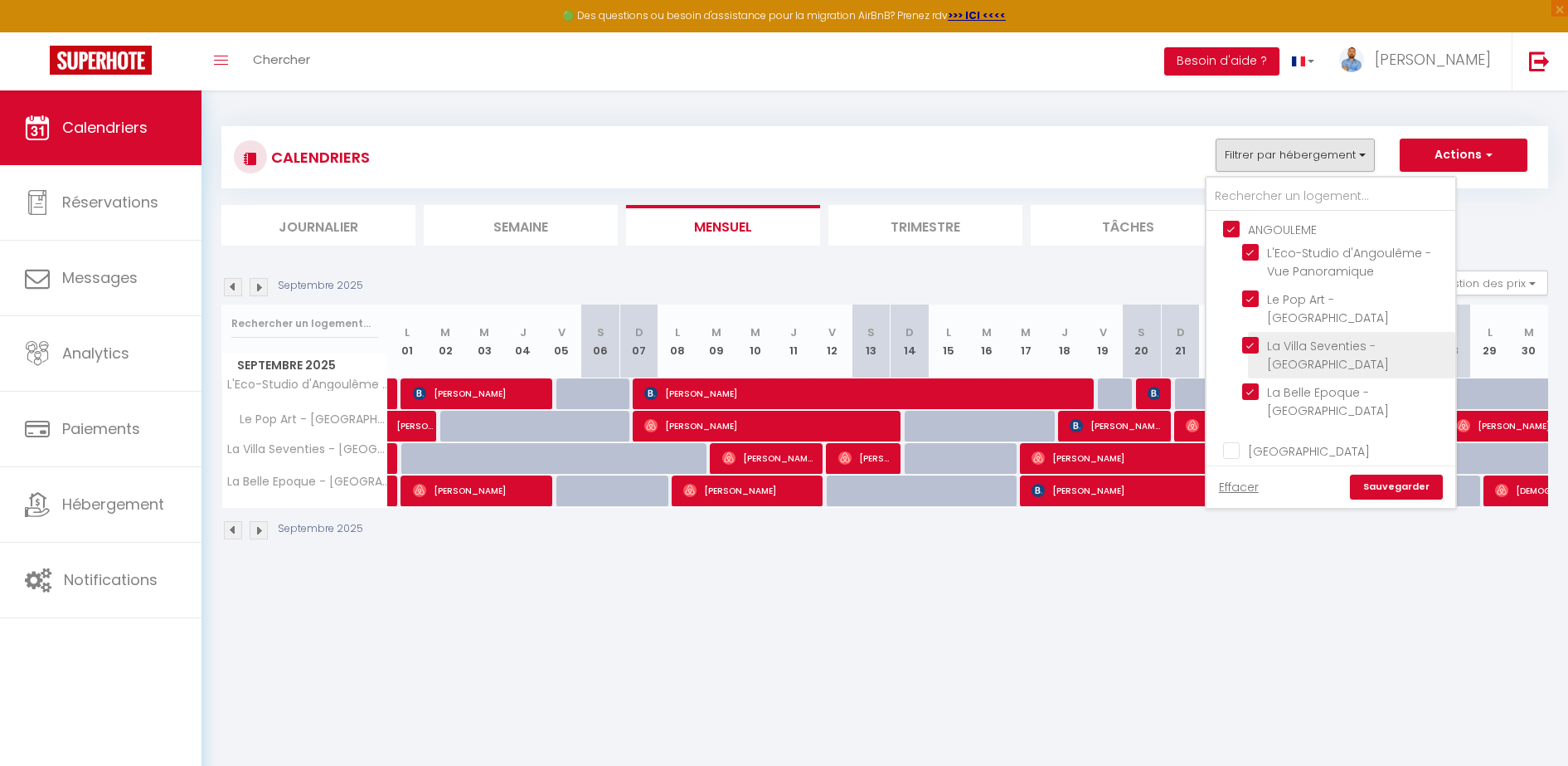
click at [1259, 383] on input "La Belle Epoque - [GEOGRAPHIC_DATA]" at bounding box center [1345, 391] width 207 height 16
checkbox input "false"
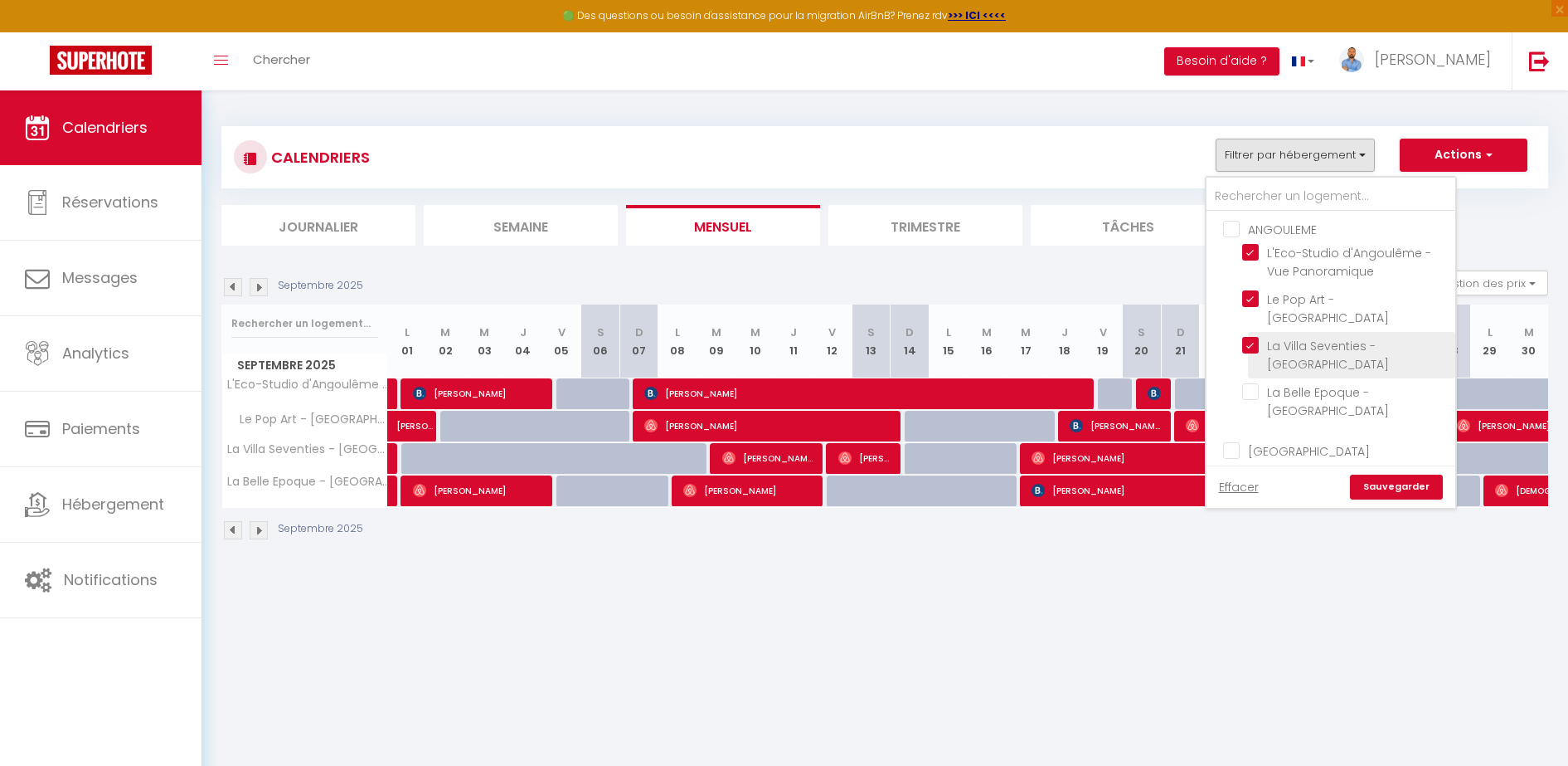
checkbox input "false"
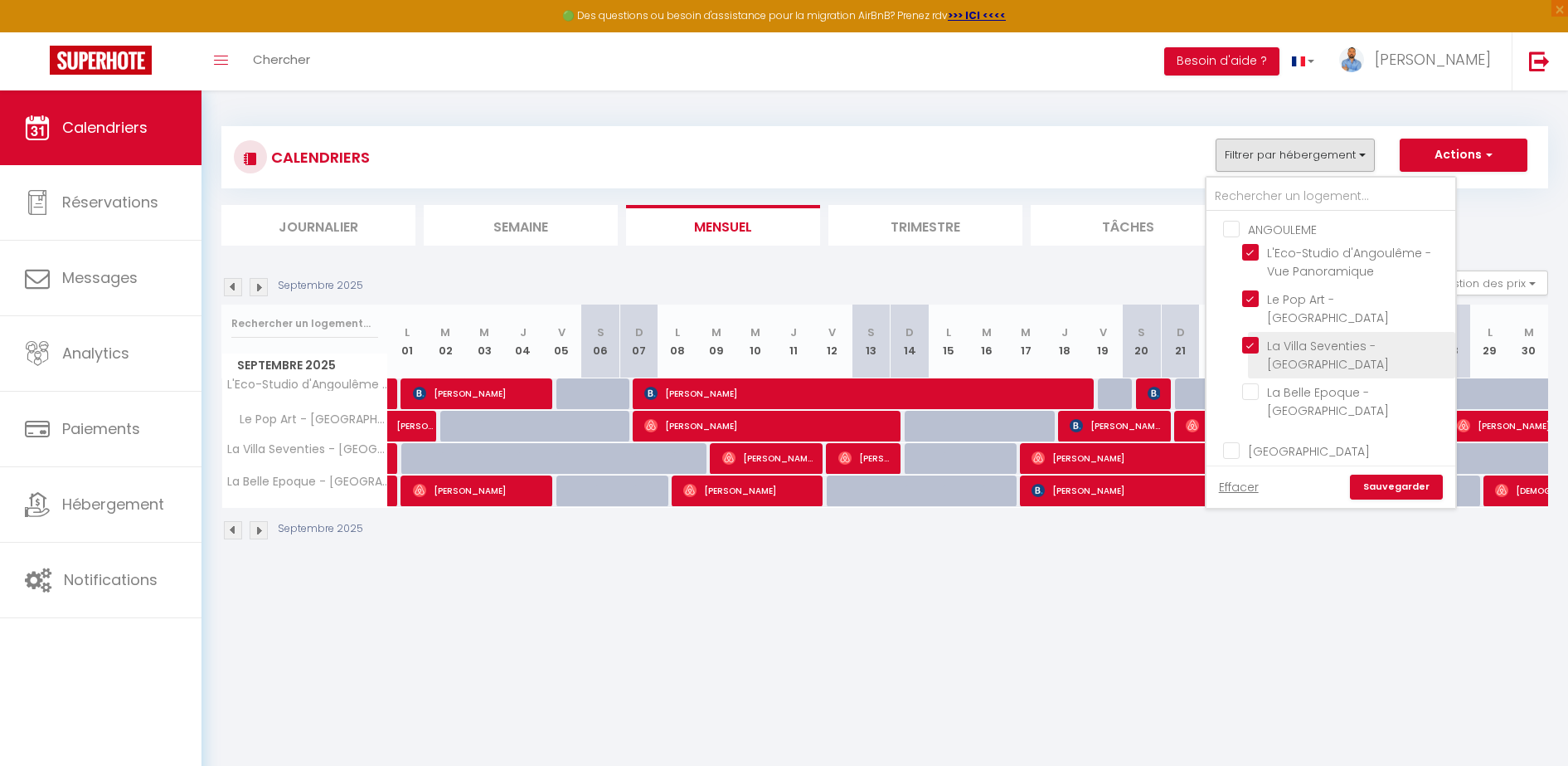
checkbox input "false"
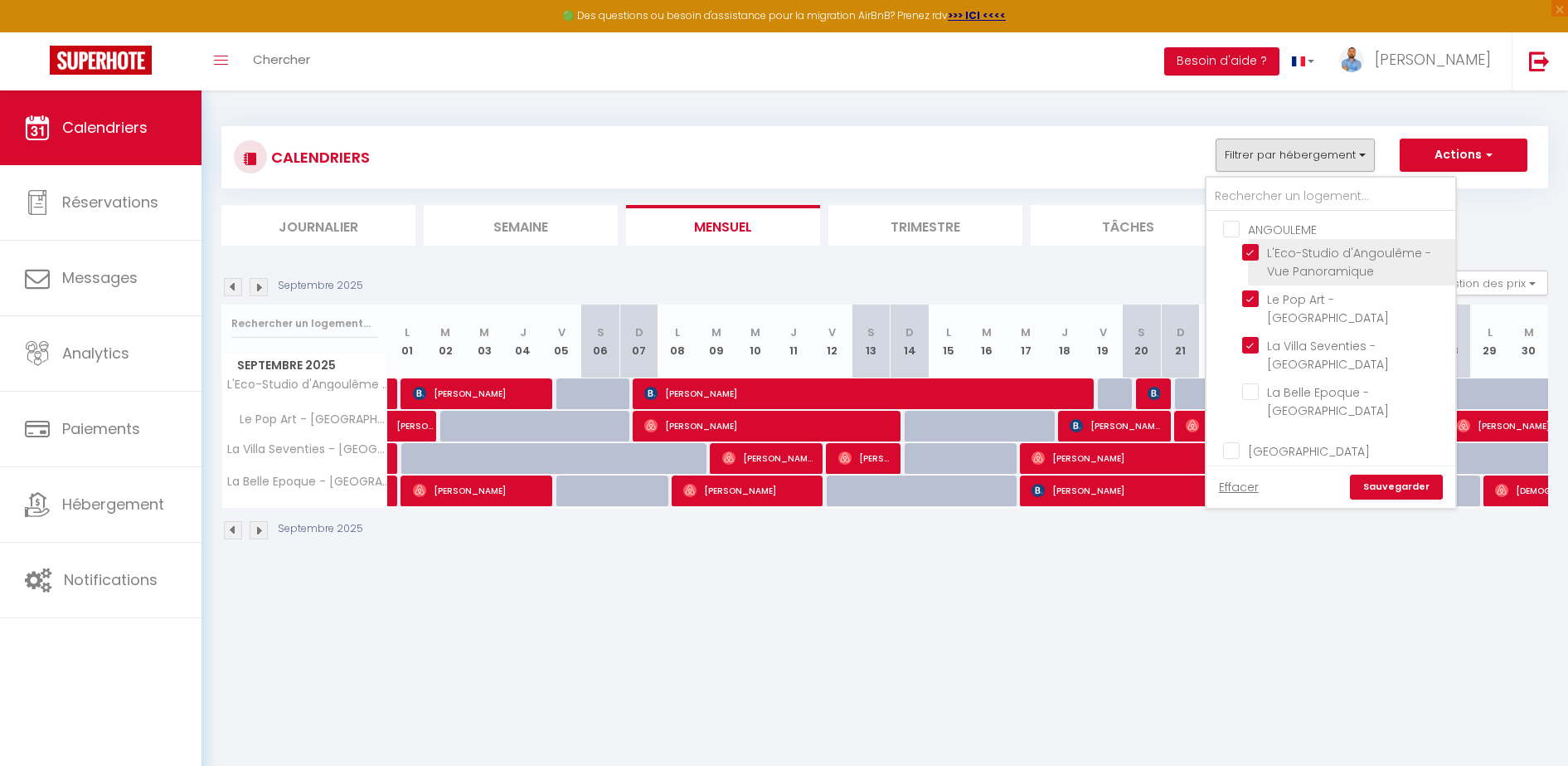
drag, startPoint x: 1263, startPoint y: 302, endPoint x: 1262, endPoint y: 282, distance: 20.0
click at [1263, 301] on input "Le Pop Art - [GEOGRAPHIC_DATA]" at bounding box center [1345, 298] width 207 height 16
checkbox input "false"
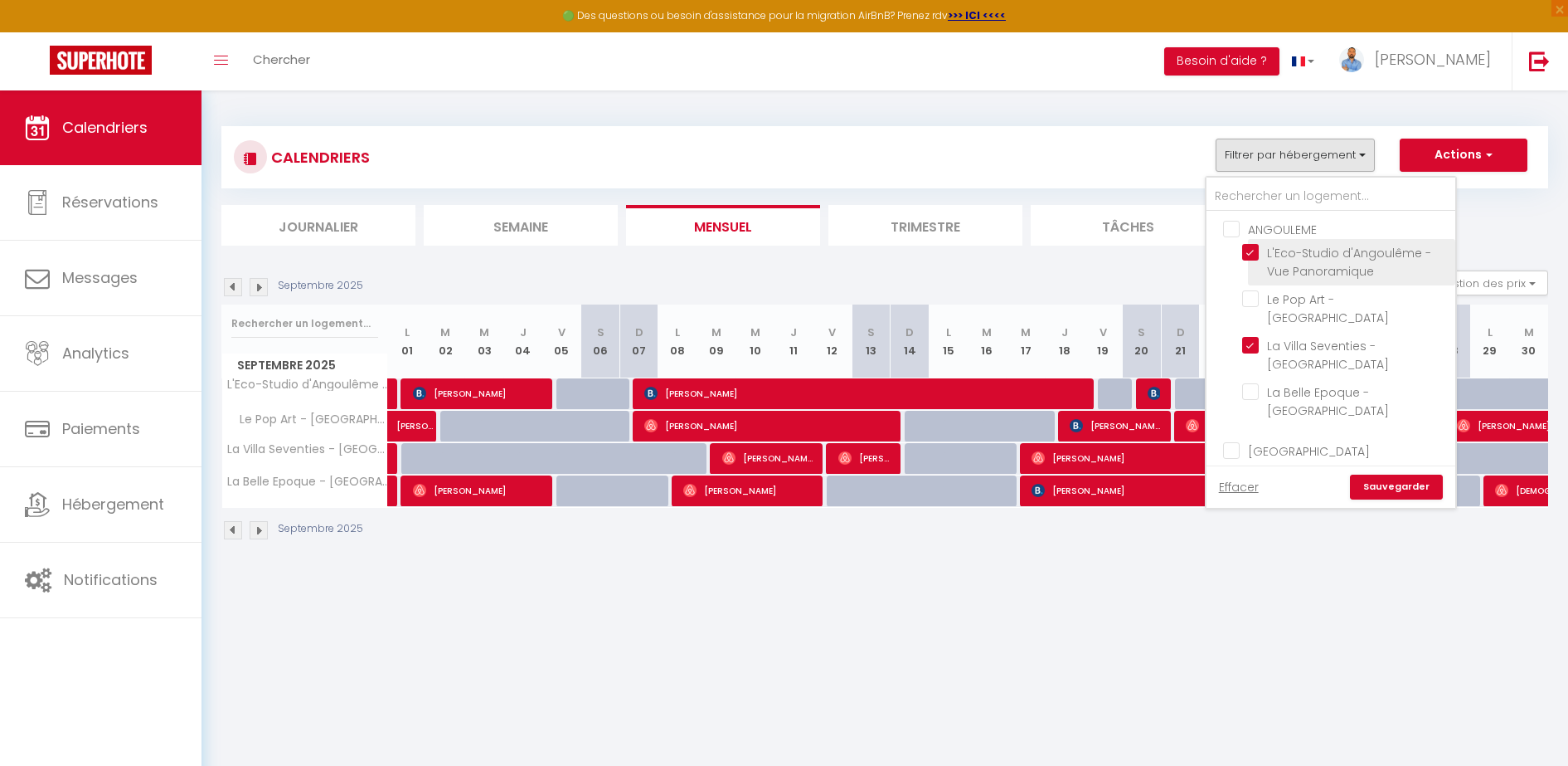
checkbox input "false"
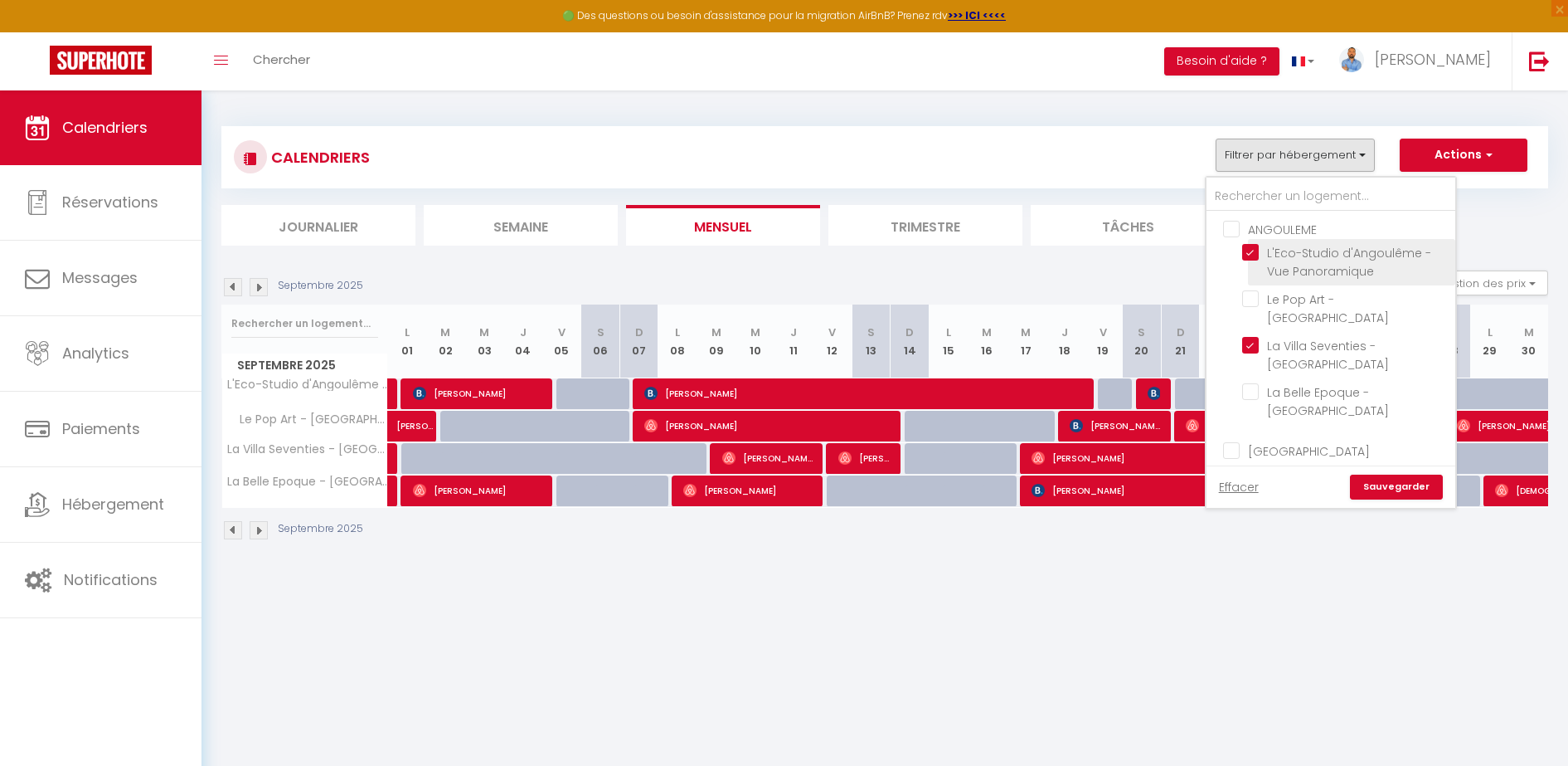
checkbox input "false"
click at [1263, 251] on input "L'Eco-Studio d'Angoulême - Vue Panoramique" at bounding box center [1345, 251] width 207 height 16
checkbox input "false"
click at [1388, 486] on link "Sauvegarder" at bounding box center [1396, 487] width 93 height 25
